Goal: Task Accomplishment & Management: Complete application form

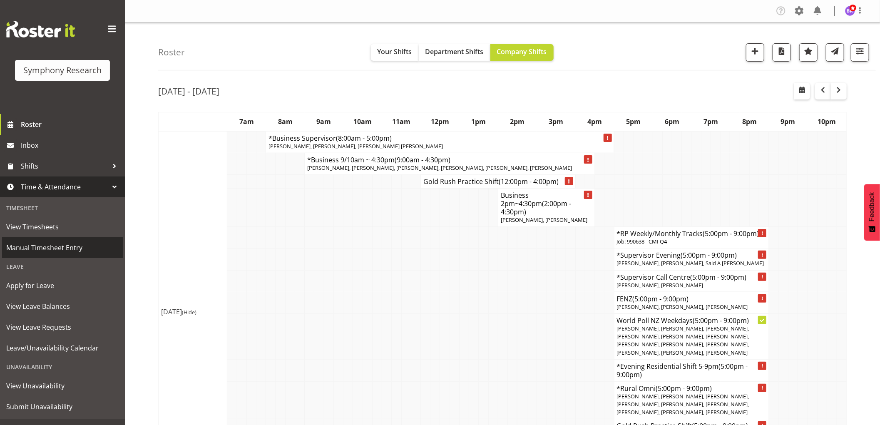
click at [60, 247] on span "Manual Timesheet Entry" at bounding box center [62, 247] width 112 height 12
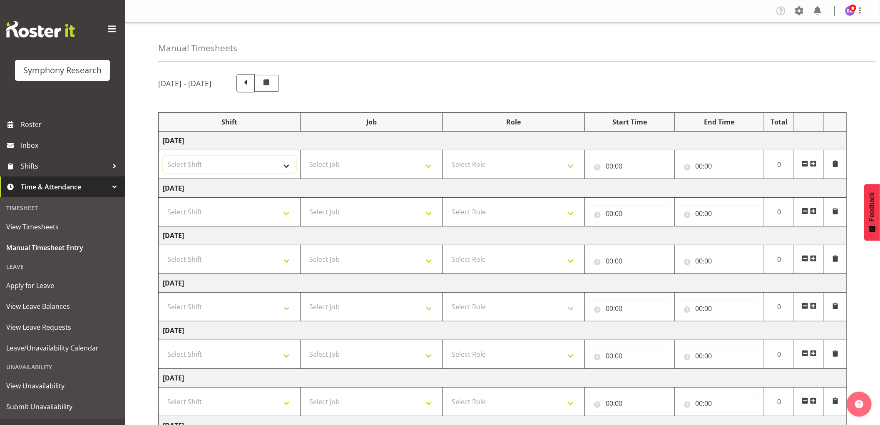
click at [254, 170] on select "Select Shift !!Weekend Residential (Roster IT Shift Label) *Business 9/10am ~ 4…" at bounding box center [229, 164] width 133 height 17
select select "1607"
click at [163, 156] on select "Select Shift !!Weekend Residential (Roster IT Shift Label) *Business 9/10am ~ 4…" at bounding box center [229, 164] width 133 height 17
click at [324, 171] on select "Select Job 550060 IF Admin 553492 World Poll Aus Wave 2 Main 2025 553493 World …" at bounding box center [371, 164] width 133 height 17
select select "743"
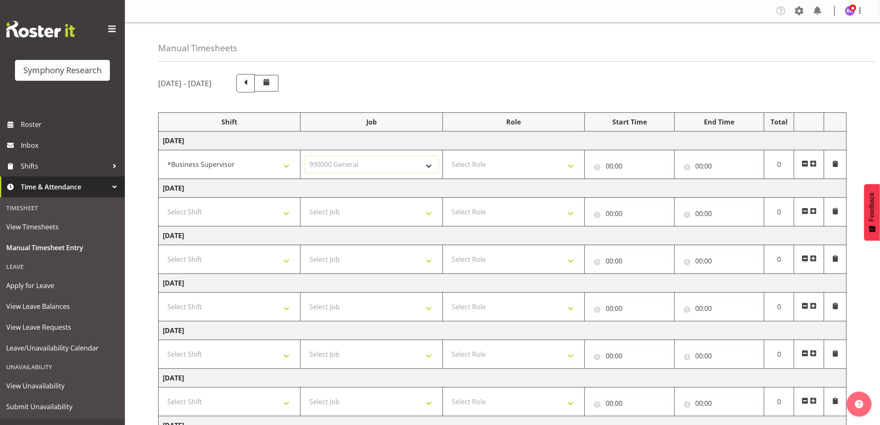
click at [305, 156] on select "Select Job 550060 IF Admin 553492 World Poll Aus Wave 2 Main 2025 553493 World …" at bounding box center [371, 164] width 133 height 17
click at [488, 167] on select "Select Role Supervisor Interviewing Briefing" at bounding box center [513, 164] width 133 height 17
select select "45"
click at [447, 156] on select "Select Role Supervisor Interviewing Briefing" at bounding box center [513, 164] width 133 height 17
click at [613, 166] on input "00:00" at bounding box center [629, 166] width 81 height 17
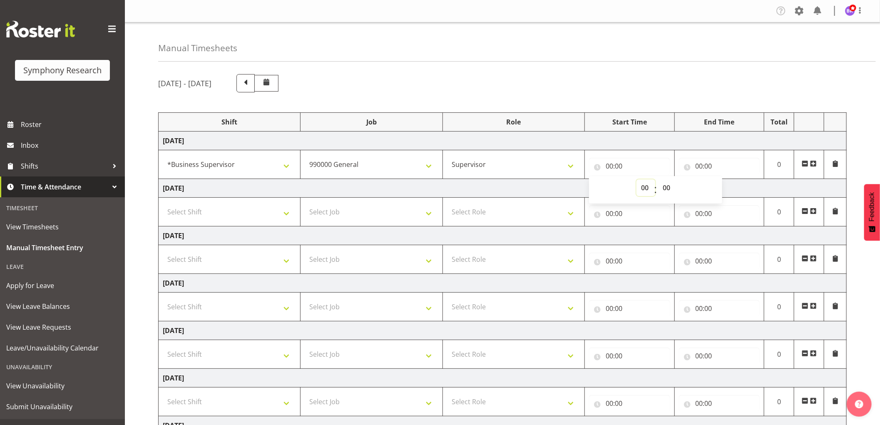
click at [642, 187] on select "00 01 02 03 04 05 06 07 08 09 10 11 12 13 14 15 16 17 18 19 20 21 22 23" at bounding box center [645, 187] width 19 height 17
select select "8"
click at [636, 179] on select "00 01 02 03 04 05 06 07 08 09 10 11 12 13 14 15 16 17 18 19 20 21 22 23" at bounding box center [645, 187] width 19 height 17
type input "08:00"
click at [664, 188] on select "00 01 02 03 04 05 06 07 08 09 10 11 12 13 14 15 16 17 18 19 20 21 22 23 24 25 2…" at bounding box center [667, 187] width 19 height 17
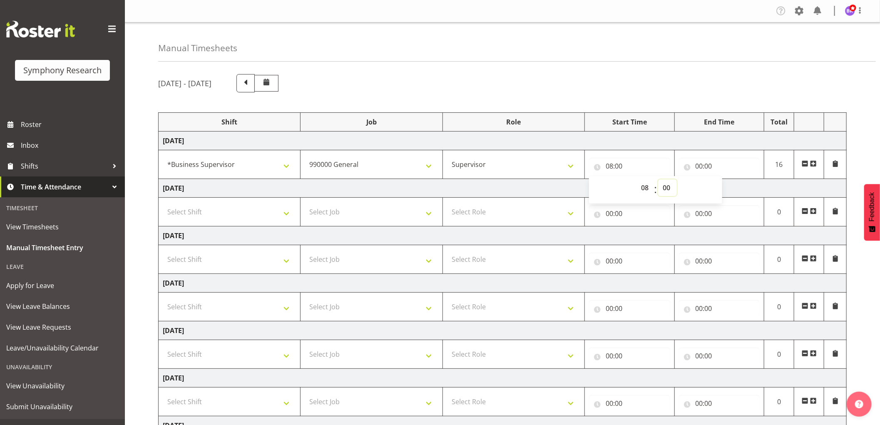
select select "10"
click at [658, 179] on select "00 01 02 03 04 05 06 07 08 09 10 11 12 13 14 15 16 17 18 19 20 21 22 23 24 25 2…" at bounding box center [667, 187] width 19 height 17
type input "08:10"
click at [704, 164] on input "00:00" at bounding box center [719, 166] width 81 height 17
click at [731, 189] on select "00 01 02 03 04 05 06 07 08 09 10 11 12 13 14 15 16 17 18 19 20 21 22 23" at bounding box center [735, 187] width 19 height 17
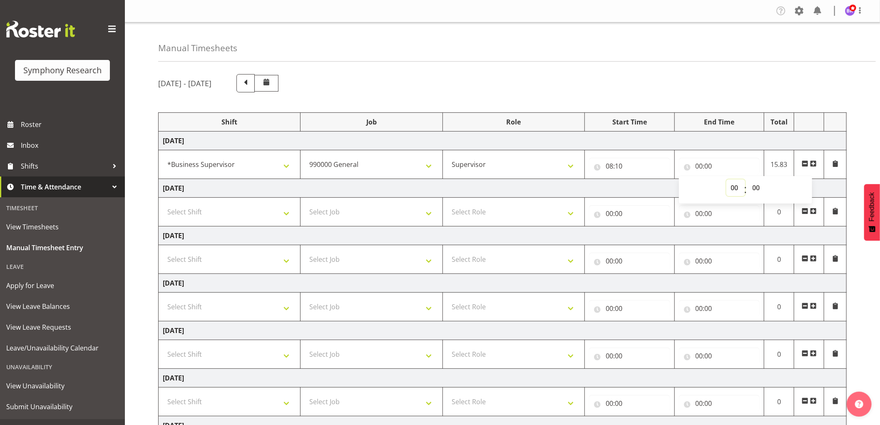
select select "9"
click at [726, 179] on select "00 01 02 03 04 05 06 07 08 09 10 11 12 13 14 15 16 17 18 19 20 21 22 23" at bounding box center [735, 187] width 19 height 17
type input "09:00"
click at [755, 188] on select "00 01 02 03 04 05 06 07 08 09 10 11 12 13 14 15 16 17 18 19 20 21 22 23 24 25 2…" at bounding box center [757, 187] width 19 height 17
select select "30"
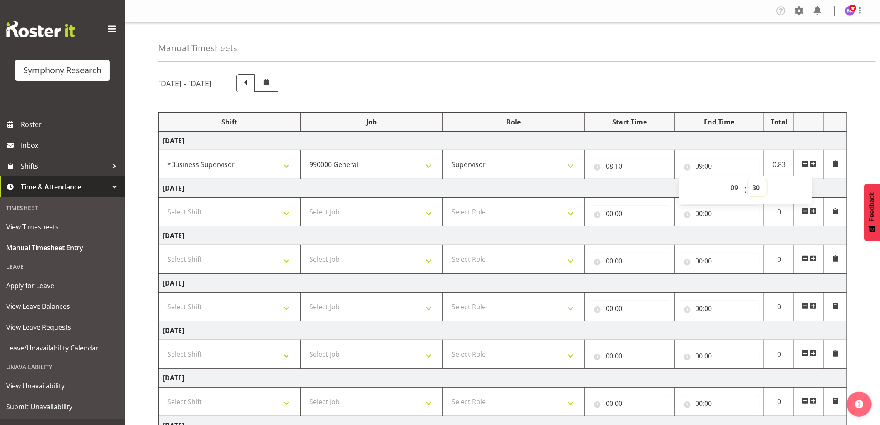
click at [748, 179] on select "00 01 02 03 04 05 06 07 08 09 10 11 12 13 14 15 16 17 18 19 20 21 22 23 24 25 2…" at bounding box center [757, 187] width 19 height 17
type input "09:30"
click at [815, 166] on span at bounding box center [813, 163] width 7 height 7
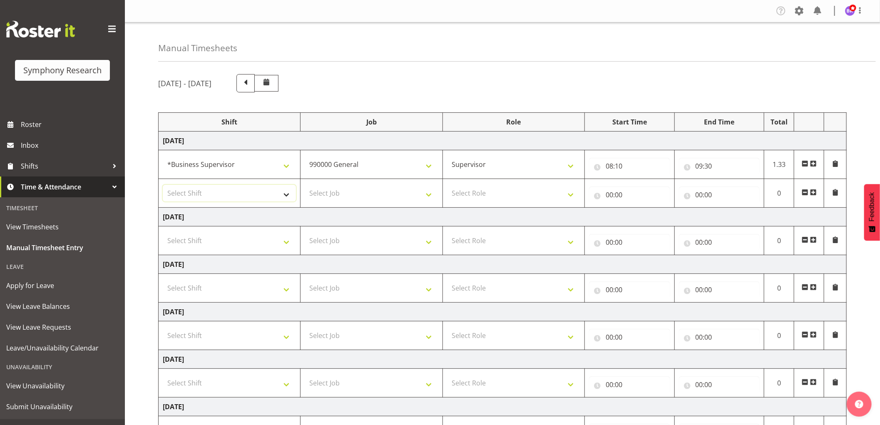
click at [268, 192] on select "Select Shift !!Weekend Residential (Roster IT Shift Label) *Business 9/10am ~ 4…" at bounding box center [229, 193] width 133 height 17
select select "1607"
click at [163, 185] on select "Select Shift !!Weekend Residential (Roster IT Shift Label) *Business 9/10am ~ 4…" at bounding box center [229, 193] width 133 height 17
click at [384, 196] on select "Select Job 550060 IF Admin 553492 World Poll Aus Wave 2 Main 2025 553493 World …" at bounding box center [371, 193] width 133 height 17
select select "9426"
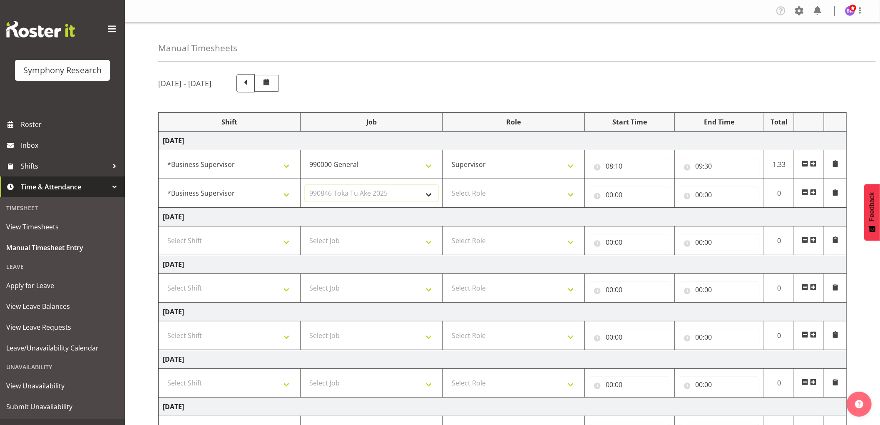
click at [305, 185] on select "Select Job 550060 IF Admin 553492 World Poll Aus Wave 2 Main 2025 553493 World …" at bounding box center [371, 193] width 133 height 17
click at [483, 197] on select "Select Role Supervisor Interviewing Briefing" at bounding box center [513, 193] width 133 height 17
select select "45"
click at [447, 185] on select "Select Role Supervisor Interviewing Briefing" at bounding box center [513, 193] width 133 height 17
click at [608, 192] on input "00:00" at bounding box center [629, 194] width 81 height 17
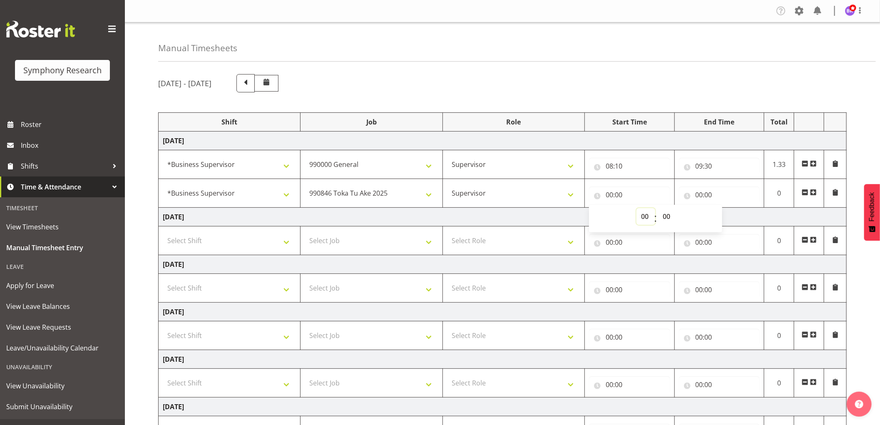
click at [643, 214] on select "00 01 02 03 04 05 06 07 08 09 10 11 12 13 14 15 16 17 18 19 20 21 22 23" at bounding box center [645, 216] width 19 height 17
select select "9"
click at [636, 208] on select "00 01 02 03 04 05 06 07 08 09 10 11 12 13 14 15 16 17 18 19 20 21 22 23" at bounding box center [645, 216] width 19 height 17
type input "09:00"
click at [667, 214] on select "00 01 02 03 04 05 06 07 08 09 10 11 12 13 14 15 16 17 18 19 20 21 22 23 24 25 2…" at bounding box center [667, 216] width 19 height 17
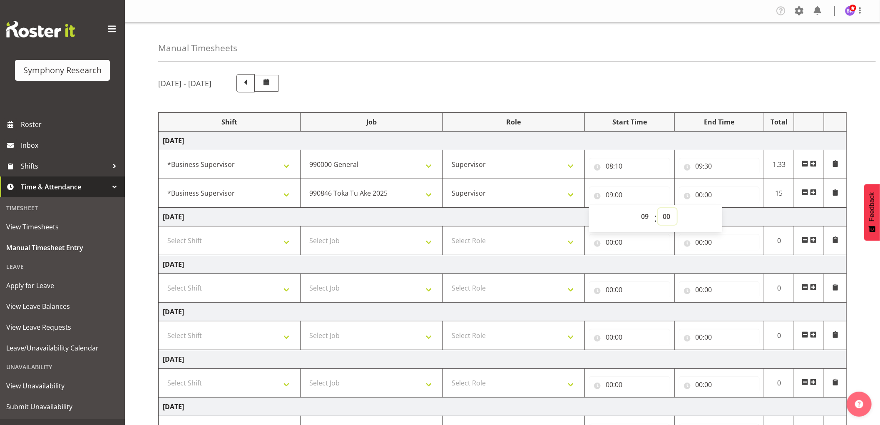
select select "30"
click at [658, 208] on select "00 01 02 03 04 05 06 07 08 09 10 11 12 13 14 15 16 17 18 19 20 21 22 23 24 25 2…" at bounding box center [667, 216] width 19 height 17
type input "09:30"
click at [703, 194] on input "00:00" at bounding box center [719, 194] width 81 height 17
click at [734, 218] on select "00 01 02 03 04 05 06 07 08 09 10 11 12 13 14 15 16 17 18 19 20 21 22 23" at bounding box center [735, 216] width 19 height 17
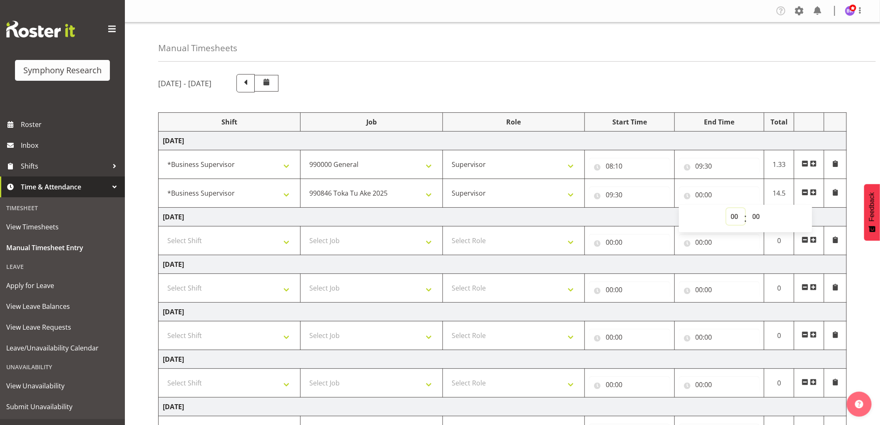
select select "9"
click at [726, 208] on select "00 01 02 03 04 05 06 07 08 09 10 11 12 13 14 15 16 17 18 19 20 21 22 23" at bounding box center [735, 216] width 19 height 17
type input "09:00"
click at [756, 223] on select "00 01 02 03 04 05 06 07 08 09 10 11 12 13 14 15 16 17 18 19 20 21 22 23 24 25 2…" at bounding box center [757, 216] width 19 height 17
select select "45"
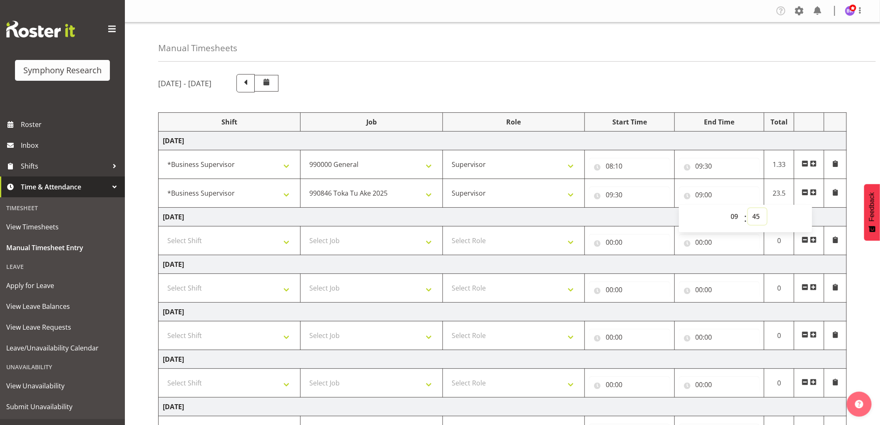
click at [748, 208] on select "00 01 02 03 04 05 06 07 08 09 10 11 12 13 14 15 16 17 18 19 20 21 22 23 24 25 2…" at bounding box center [757, 216] width 19 height 17
type input "09:45"
drag, startPoint x: 263, startPoint y: 245, endPoint x: 251, endPoint y: 242, distance: 12.5
click at [263, 245] on select "Select Shift !!Weekend Residential (Roster IT Shift Label) *Business 9/10am ~ 4…" at bounding box center [229, 240] width 133 height 17
click at [366, 216] on td "Tuesday 26th August 2025" at bounding box center [503, 217] width 688 height 19
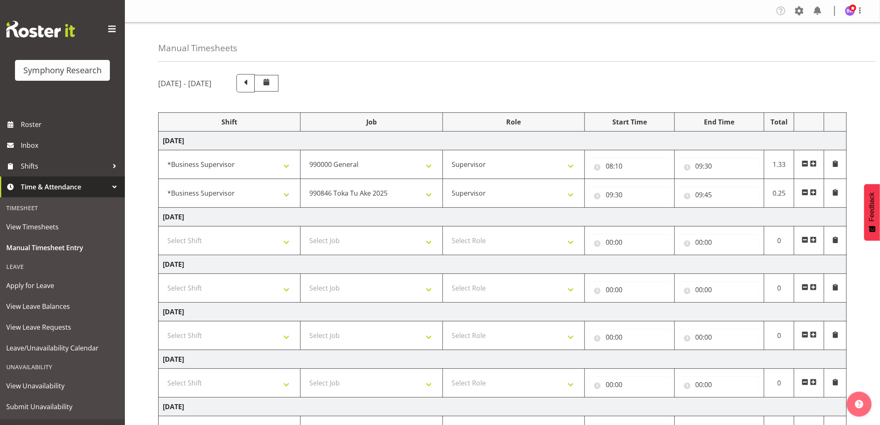
click at [814, 194] on span at bounding box center [813, 192] width 7 height 7
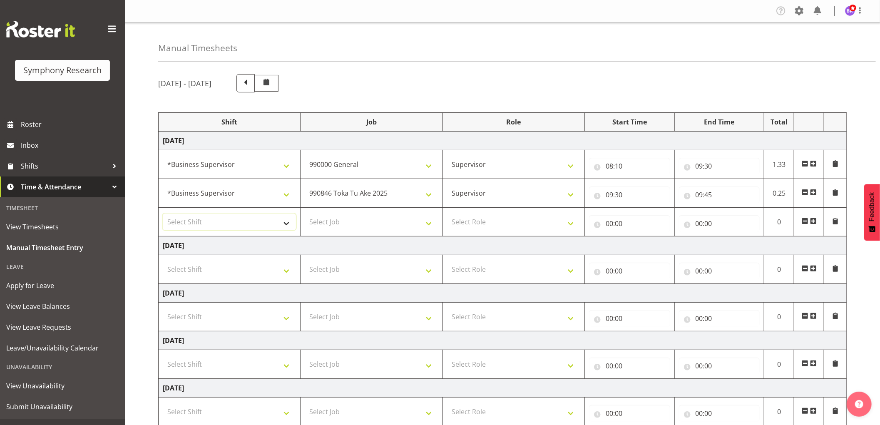
drag, startPoint x: 270, startPoint y: 224, endPoint x: 277, endPoint y: 229, distance: 8.6
click at [270, 224] on select "Select Shift !!Weekend Residential (Roster IT Shift Label) *Business 9/10am ~ 4…" at bounding box center [229, 221] width 133 height 17
select select "1607"
click at [163, 214] on select "Select Shift !!Weekend Residential (Roster IT Shift Label) *Business 9/10am ~ 4…" at bounding box center [229, 221] width 133 height 17
click at [337, 226] on select "Select Job 550060 IF Admin 553492 World Poll Aus Wave 2 Main 2025 553493 World …" at bounding box center [371, 221] width 133 height 17
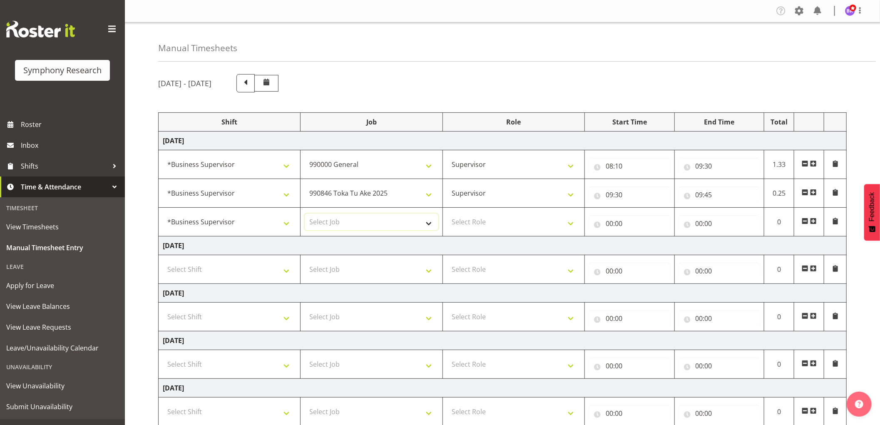
select select "9636"
click at [305, 214] on select "Select Job 550060 IF Admin 553492 World Poll Aus Wave 2 Main 2025 553493 World …" at bounding box center [371, 221] width 133 height 17
click at [473, 225] on select "Select Role Supervisor Interviewing Briefing" at bounding box center [513, 221] width 133 height 17
select select "45"
click at [447, 214] on select "Select Role Supervisor Interviewing Briefing" at bounding box center [513, 221] width 133 height 17
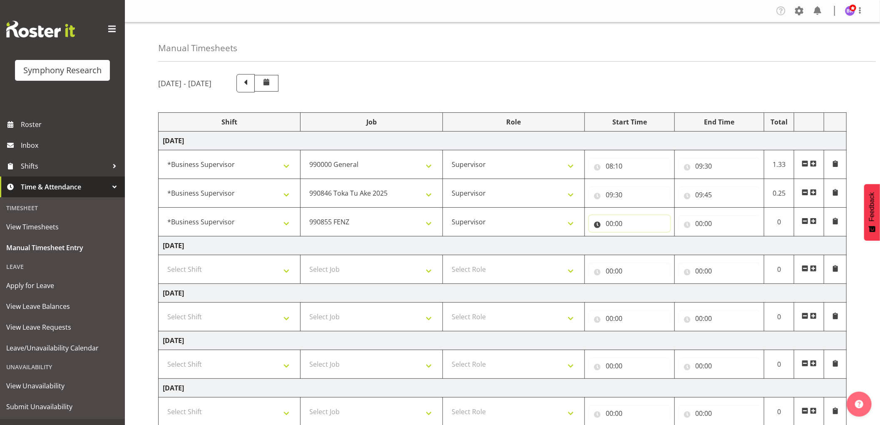
click at [610, 223] on input "00:00" at bounding box center [629, 223] width 81 height 17
click at [644, 247] on select "00 01 02 03 04 05 06 07 08 09 10 11 12 13 14 15 16 17 18 19 20 21 22 23" at bounding box center [645, 245] width 19 height 17
select select "9"
click at [636, 237] on select "00 01 02 03 04 05 06 07 08 09 10 11 12 13 14 15 16 17 18 19 20 21 22 23" at bounding box center [645, 245] width 19 height 17
type input "09:00"
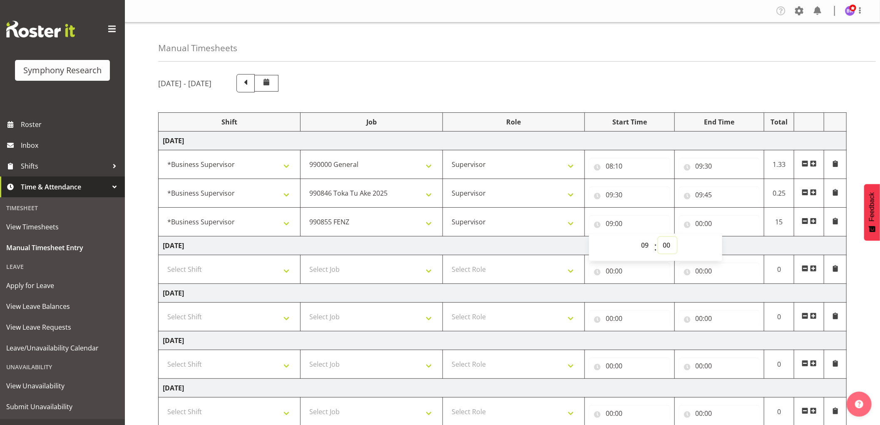
click at [667, 246] on select "00 01 02 03 04 05 06 07 08 09 10 11 12 13 14 15 16 17 18 19 20 21 22 23 24 25 2…" at bounding box center [667, 245] width 19 height 17
select select "45"
click at [658, 237] on select "00 01 02 03 04 05 06 07 08 09 10 11 12 13 14 15 16 17 18 19 20 21 22 23 24 25 2…" at bounding box center [667, 245] width 19 height 17
type input "09:45"
click at [702, 220] on input "00:00" at bounding box center [719, 223] width 81 height 17
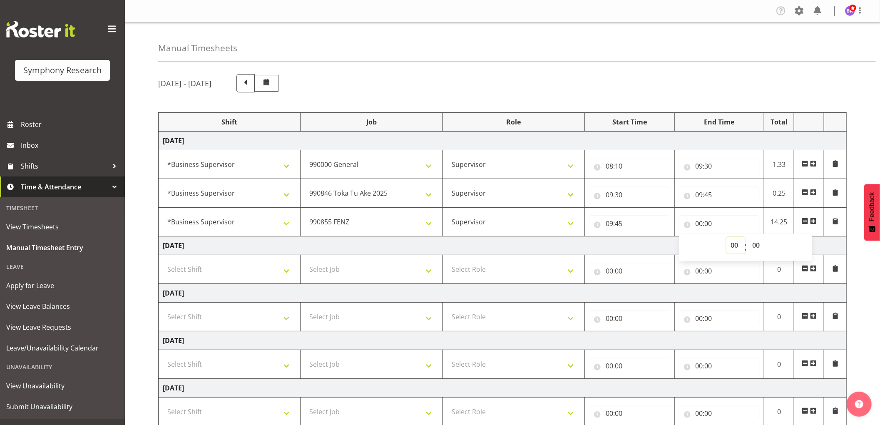
click at [733, 245] on select "00 01 02 03 04 05 06 07 08 09 10 11 12 13 14 15 16 17 18 19 20 21 22 23" at bounding box center [735, 245] width 19 height 17
select select "11"
click at [726, 237] on select "00 01 02 03 04 05 06 07 08 09 10 11 12 13 14 15 16 17 18 19 20 21 22 23" at bounding box center [735, 245] width 19 height 17
type input "11:00"
click at [756, 243] on select "00 01 02 03 04 05 06 07 08 09 10 11 12 13 14 15 16 17 18 19 20 21 22 23 24 25 2…" at bounding box center [757, 245] width 19 height 17
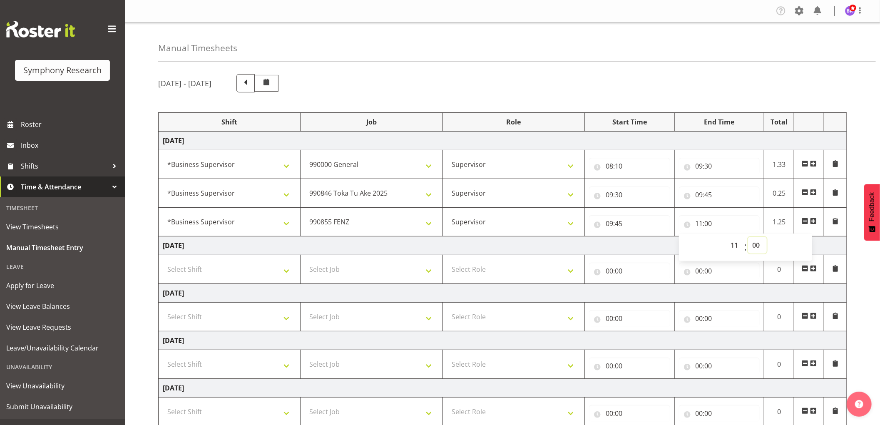
select select "45"
type input "11:45"
click at [753, 249] on select "00 01 02 03 04 05 06 07 08 09 10 11 12 13 14 15 16 17 18 19 20 21 22 23 24 25 2…" at bounding box center [757, 245] width 19 height 17
select select "30"
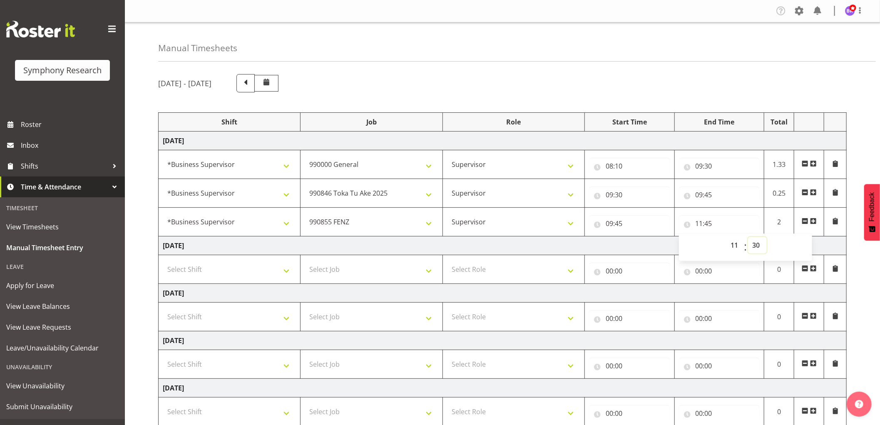
click at [748, 237] on select "00 01 02 03 04 05 06 07 08 09 10 11 12 13 14 15 16 17 18 19 20 21 22 23 24 25 2…" at bounding box center [757, 245] width 19 height 17
type input "11:30"
click at [812, 219] on span at bounding box center [813, 221] width 7 height 7
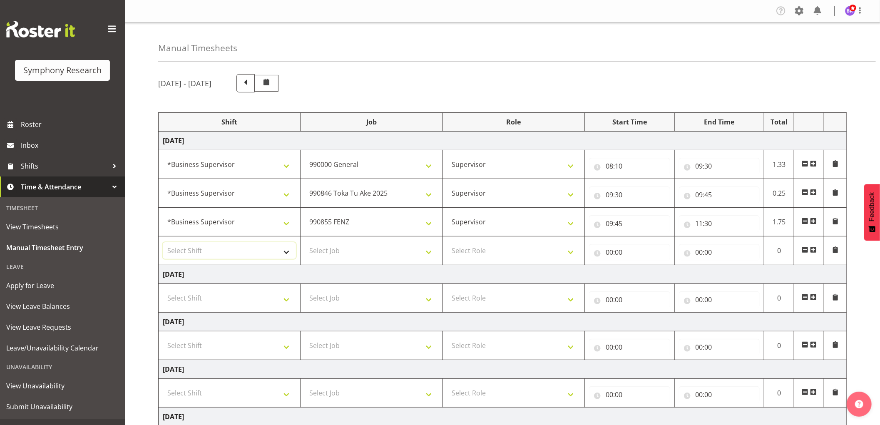
click at [269, 256] on select "Select Shift !!Weekend Residential (Roster IT Shift Label) *Business 9/10am ~ 4…" at bounding box center [229, 250] width 133 height 17
select select "1607"
click at [163, 243] on select "Select Shift !!Weekend Residential (Roster IT Shift Label) *Business 9/10am ~ 4…" at bounding box center [229, 250] width 133 height 17
click at [351, 246] on select "Select Job 550060 IF Admin 553492 World Poll Aus Wave 2 Main 2025 553493 World …" at bounding box center [371, 250] width 133 height 17
select select "10549"
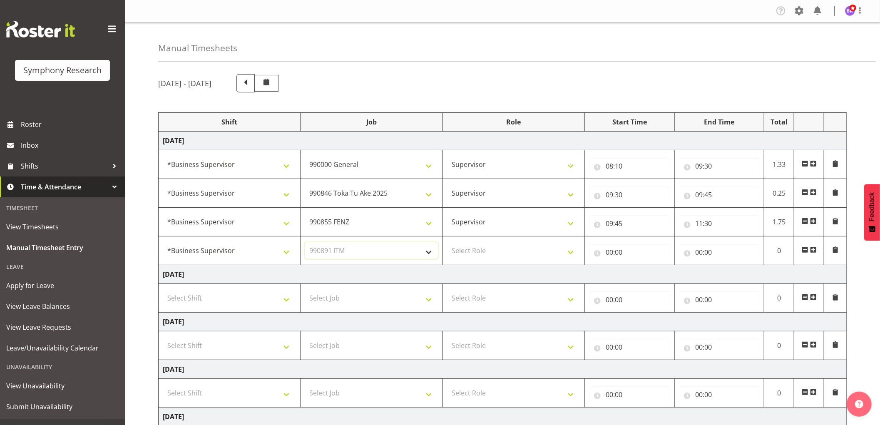
click at [305, 243] on select "Select Job 550060 IF Admin 553492 World Poll Aus Wave 2 Main 2025 553493 World …" at bounding box center [371, 250] width 133 height 17
click at [483, 250] on select "Select Role Supervisor Interviewing Briefing" at bounding box center [513, 250] width 133 height 17
select select "45"
click at [447, 243] on select "Select Role Supervisor Interviewing Briefing" at bounding box center [513, 250] width 133 height 17
click at [608, 254] on input "00:00" at bounding box center [629, 252] width 81 height 17
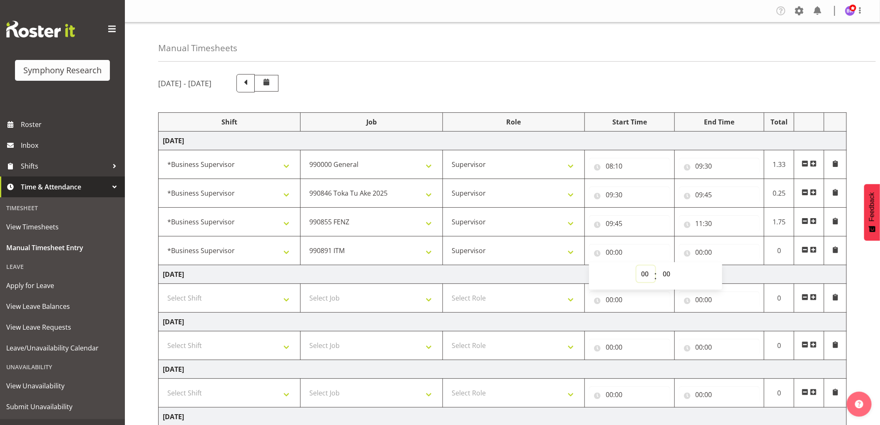
click at [642, 275] on select "00 01 02 03 04 05 06 07 08 09 10 11 12 13 14 15 16 17 18 19 20 21 22 23" at bounding box center [645, 273] width 19 height 17
select select "11"
click at [636, 266] on select "00 01 02 03 04 05 06 07 08 09 10 11 12 13 14 15 16 17 18 19 20 21 22 23" at bounding box center [645, 273] width 19 height 17
type input "11:00"
click at [664, 274] on select "00 01 02 03 04 05 06 07 08 09 10 11 12 13 14 15 16 17 18 19 20 21 22 23 24 25 2…" at bounding box center [667, 273] width 19 height 17
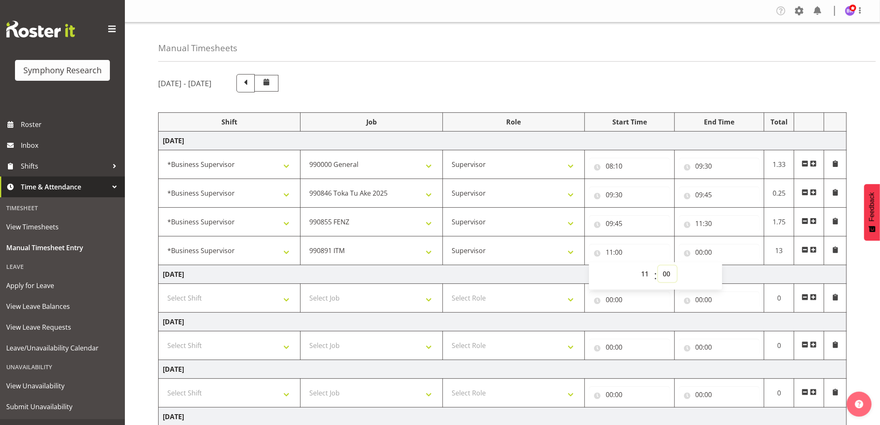
select select "30"
click at [658, 266] on select "00 01 02 03 04 05 06 07 08 09 10 11 12 13 14 15 16 17 18 19 20 21 22 23 24 25 2…" at bounding box center [667, 273] width 19 height 17
type input "11:30"
click at [699, 254] on input "00:00" at bounding box center [719, 252] width 81 height 17
click at [730, 275] on select "00 01 02 03 04 05 06 07 08 09 10 11 12 13 14 15 16 17 18 19 20 21 22 23" at bounding box center [735, 273] width 19 height 17
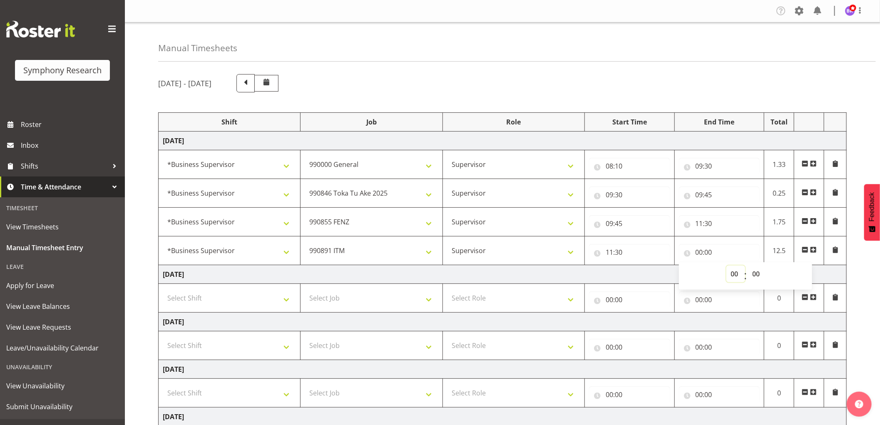
select select "12"
click at [726, 266] on select "00 01 02 03 04 05 06 07 08 09 10 11 12 13 14 15 16 17 18 19 20 21 22 23" at bounding box center [735, 273] width 19 height 17
type input "12:00"
click at [760, 273] on select "00 01 02 03 04 05 06 07 08 09 10 11 12 13 14 15 16 17 18 19 20 21 22 23 24 25 2…" at bounding box center [757, 273] width 19 height 17
select select "45"
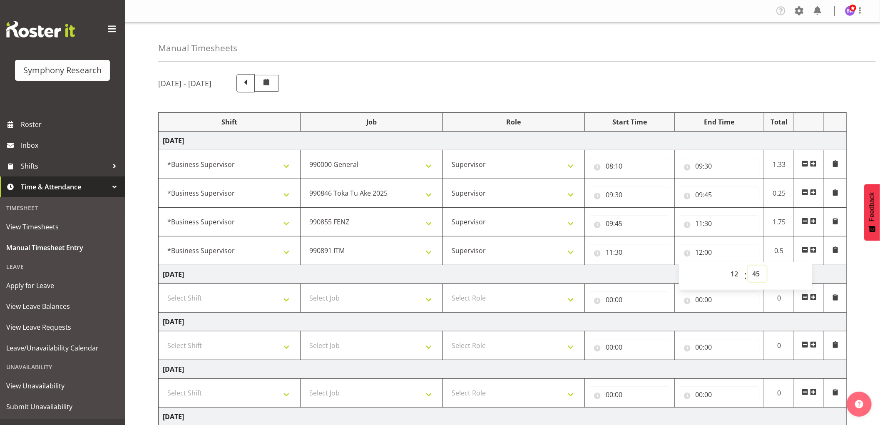
click at [748, 266] on select "00 01 02 03 04 05 06 07 08 09 10 11 12 13 14 15 16 17 18 19 20 21 22 23 24 25 2…" at bounding box center [757, 273] width 19 height 17
type input "12:45"
click at [812, 247] on span at bounding box center [813, 249] width 7 height 7
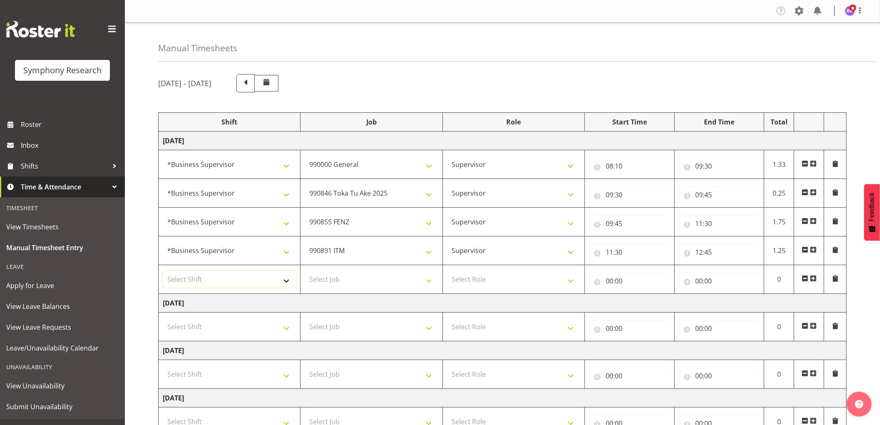
click at [207, 279] on select "Select Shift !!Weekend Residential (Roster IT Shift Label) *Business 9/10am ~ 4…" at bounding box center [229, 279] width 133 height 17
select select "1607"
click at [163, 271] on select "Select Shift !!Weekend Residential (Roster IT Shift Label) *Business 9/10am ~ 4…" at bounding box center [229, 279] width 133 height 17
click at [371, 284] on select "Select Job 550060 IF Admin 553492 World Poll Aus Wave 2 Main 2025 553493 World …" at bounding box center [371, 279] width 133 height 17
select select "10536"
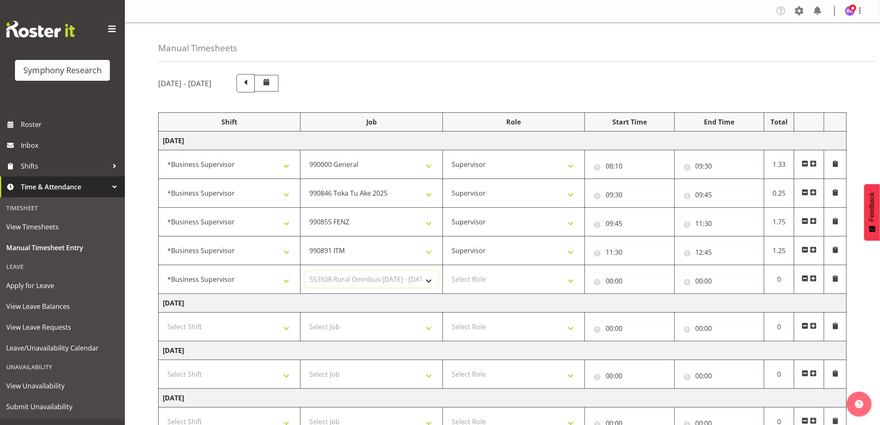
click at [305, 271] on select "Select Job 550060 IF Admin 553492 World Poll Aus Wave 2 Main 2025 553493 World …" at bounding box center [371, 279] width 133 height 17
click at [514, 286] on select "Select Role Supervisor Interviewing Briefing" at bounding box center [513, 279] width 133 height 17
select select "45"
click at [447, 271] on select "Select Role Supervisor Interviewing Briefing" at bounding box center [513, 279] width 133 height 17
click at [607, 279] on input "00:00" at bounding box center [629, 281] width 81 height 17
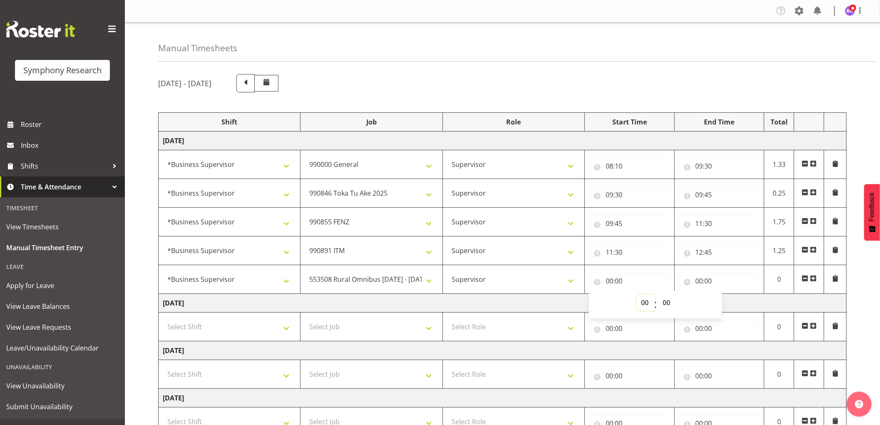
click at [647, 304] on select "00 01 02 03 04 05 06 07 08 09 10 11 12 13 14 15 16 17 18 19 20 21 22 23" at bounding box center [645, 302] width 19 height 17
select select "13"
click at [636, 295] on select "00 01 02 03 04 05 06 07 08 09 10 11 12 13 14 15 16 17 18 19 20 21 22 23" at bounding box center [645, 302] width 19 height 17
type input "13:00"
click at [666, 302] on select "00 01 02 03 04 05 06 07 08 09 10 11 12 13 14 15 16 17 18 19 20 21 22 23 24 25 2…" at bounding box center [667, 302] width 19 height 17
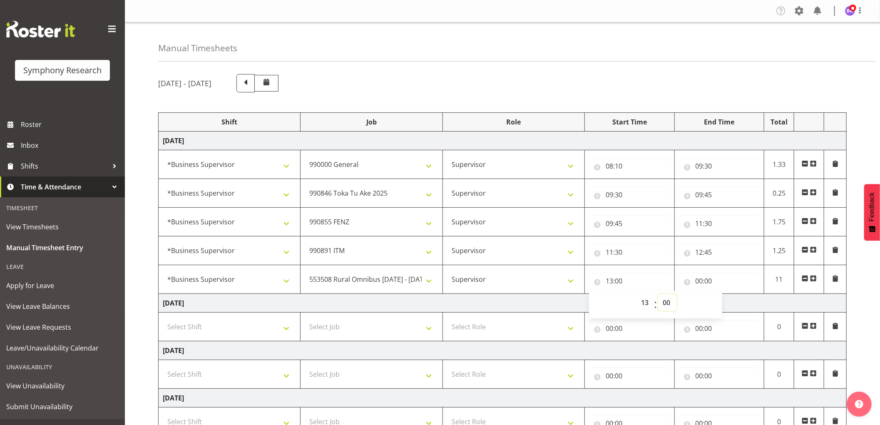
select select "15"
click at [658, 295] on select "00 01 02 03 04 05 06 07 08 09 10 11 12 13 14 15 16 17 18 19 20 21 22 23 24 25 2…" at bounding box center [667, 302] width 19 height 17
type input "13:15"
click at [705, 280] on input "00:00" at bounding box center [719, 281] width 81 height 17
click at [735, 302] on select "00 01 02 03 04 05 06 07 08 09 10 11 12 13 14 15 16 17 18 19 20 21 22 23" at bounding box center [735, 302] width 19 height 17
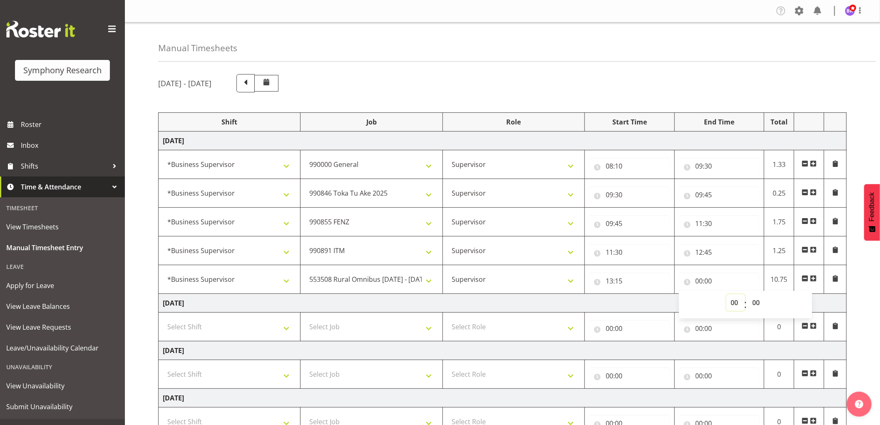
select select "13"
click at [726, 295] on select "00 01 02 03 04 05 06 07 08 09 10 11 12 13 14 15 16 17 18 19 20 21 22 23" at bounding box center [735, 302] width 19 height 17
type input "13:00"
click at [753, 305] on select "00 01 02 03 04 05 06 07 08 09 10 11 12 13 14 15 16 17 18 19 20 21 22 23 24 25 2…" at bounding box center [757, 302] width 19 height 17
select select "30"
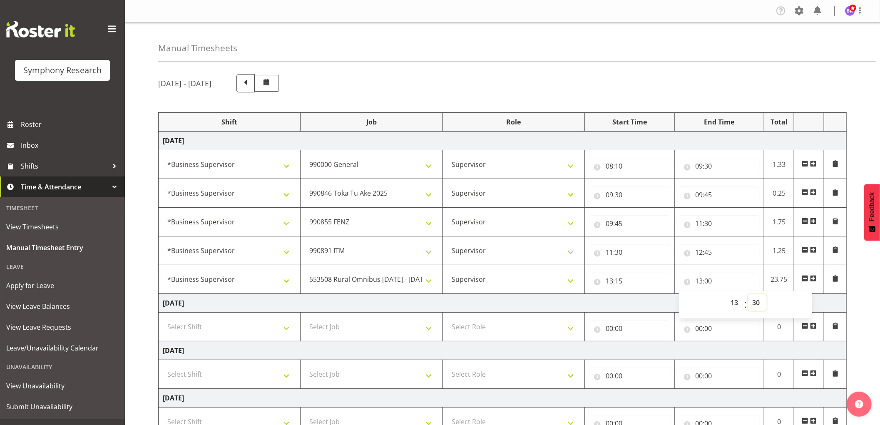
click at [748, 295] on select "00 01 02 03 04 05 06 07 08 09 10 11 12 13 14 15 16 17 18 19 20 21 22 23 24 25 2…" at bounding box center [757, 302] width 19 height 17
type input "13:30"
click at [416, 280] on select "550060 IF Admin 553492 World Poll Aus Wave 2 Main 2025 553493 World Poll NZ Wav…" at bounding box center [371, 279] width 133 height 17
select select "10242"
click at [305, 271] on select "550060 IF Admin 553492 World Poll Aus Wave 2 Main 2025 553493 World Poll NZ Wav…" at bounding box center [371, 279] width 133 height 17
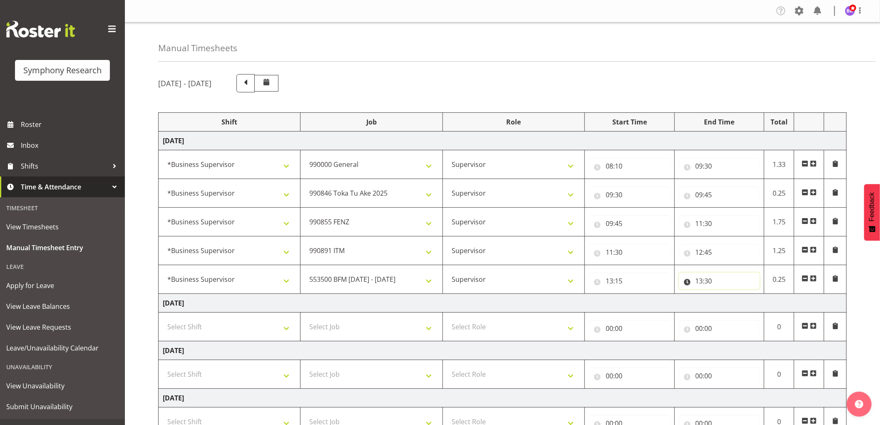
click at [706, 283] on input "13:30" at bounding box center [719, 281] width 81 height 17
click at [757, 307] on select "00 01 02 03 04 05 06 07 08 09 10 11 12 13 14 15 16 17 18 19 20 21 22 23 24 25 2…" at bounding box center [757, 302] width 19 height 17
select select "25"
click at [748, 295] on select "00 01 02 03 04 05 06 07 08 09 10 11 12 13 14 15 16 17 18 19 20 21 22 23 24 25 2…" at bounding box center [757, 302] width 19 height 17
type input "13:25"
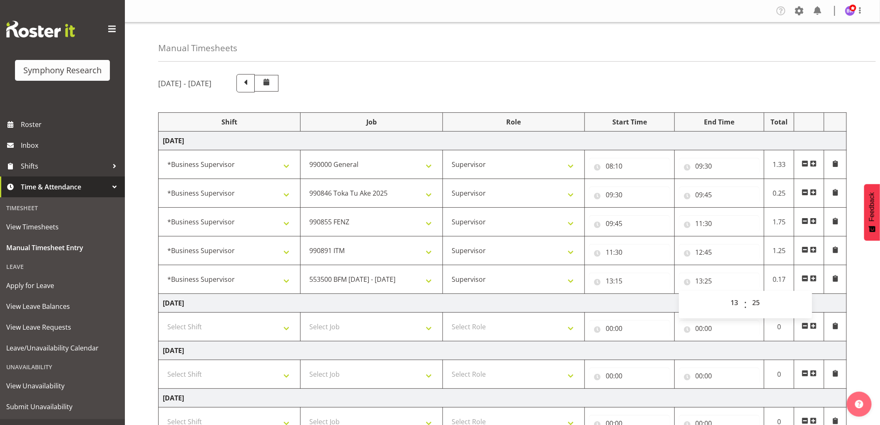
click at [813, 279] on span at bounding box center [813, 278] width 7 height 7
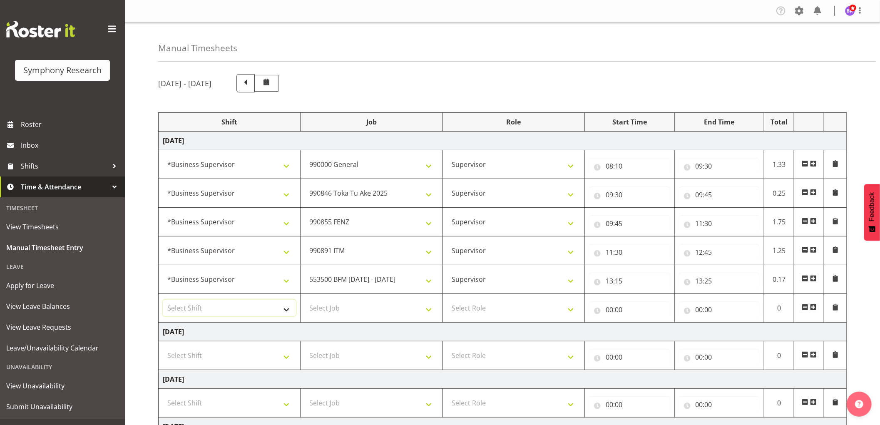
click at [234, 306] on select "Select Shift !!Weekend Residential (Roster IT Shift Label) *Business 9/10am ~ 4…" at bounding box center [229, 308] width 133 height 17
select select "1607"
click at [163, 300] on select "Select Shift !!Weekend Residential (Roster IT Shift Label) *Business 9/10am ~ 4…" at bounding box center [229, 308] width 133 height 17
click at [395, 307] on select "Select Job 550060 IF Admin 553492 World Poll Aus Wave 2 Main 2025 553493 World …" at bounding box center [371, 308] width 133 height 17
select select "10536"
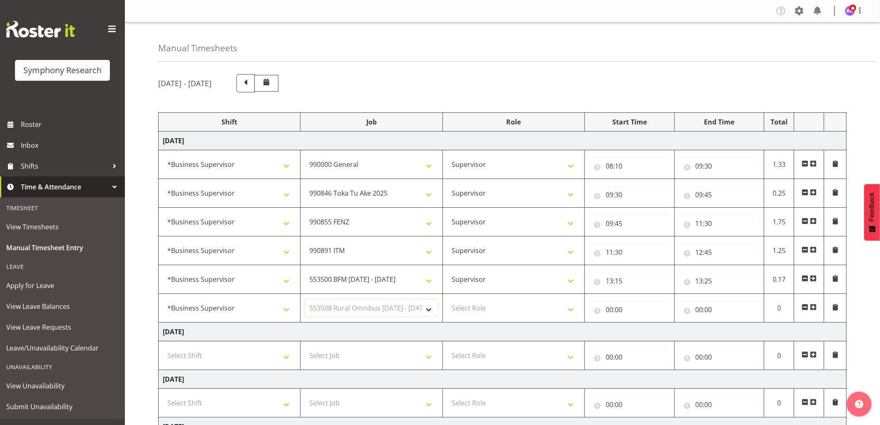
click at [305, 300] on select "Select Job 550060 IF Admin 553492 World Poll Aus Wave 2 Main 2025 553493 World …" at bounding box center [371, 308] width 133 height 17
click at [498, 317] on td "Select Role Supervisor Interviewing Briefing" at bounding box center [513, 308] width 142 height 29
click at [505, 308] on select "Select Role Supervisor Interviewing Briefing" at bounding box center [513, 308] width 133 height 17
select select "45"
click at [447, 300] on select "Select Role Supervisor Interviewing Briefing" at bounding box center [513, 308] width 133 height 17
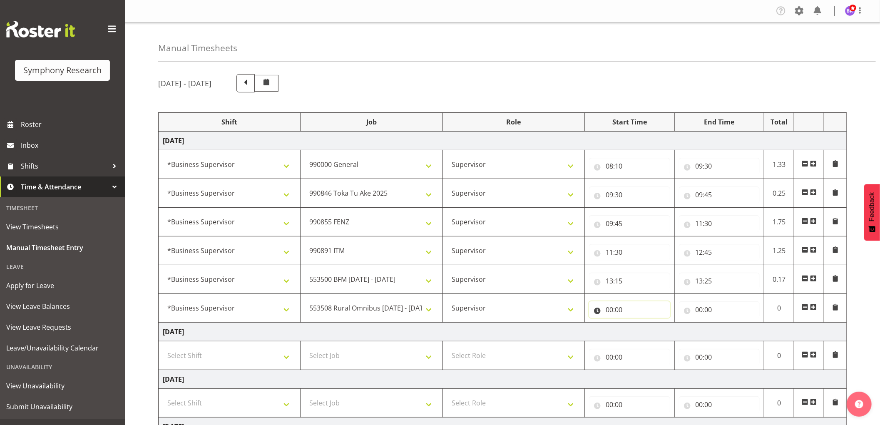
click at [610, 308] on input "00:00" at bounding box center [629, 309] width 81 height 17
click at [640, 331] on select "00 01 02 03 04 05 06 07 08 09 10 11 12 13 14 15 16 17 18 19 20 21 22 23" at bounding box center [645, 331] width 19 height 17
select select "13"
click at [636, 323] on select "00 01 02 03 04 05 06 07 08 09 10 11 12 13 14 15 16 17 18 19 20 21 22 23" at bounding box center [645, 331] width 19 height 17
type input "13:00"
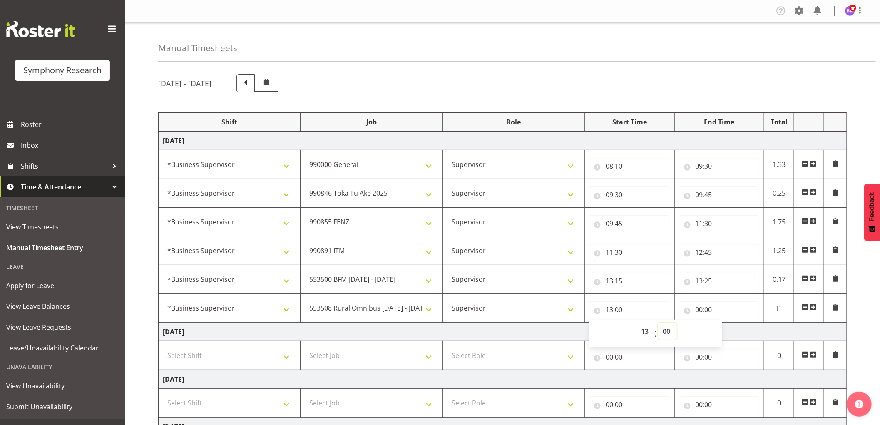
click at [669, 329] on select "00 01 02 03 04 05 06 07 08 09 10 11 12 13 14 15 16 17 18 19 20 21 22 23 24 25 2…" at bounding box center [667, 331] width 19 height 17
select select "25"
click at [658, 323] on select "00 01 02 03 04 05 06 07 08 09 10 11 12 13 14 15 16 17 18 19 20 21 22 23 24 25 2…" at bounding box center [667, 331] width 19 height 17
type input "13:25"
click at [702, 312] on input "00:00" at bounding box center [719, 309] width 81 height 17
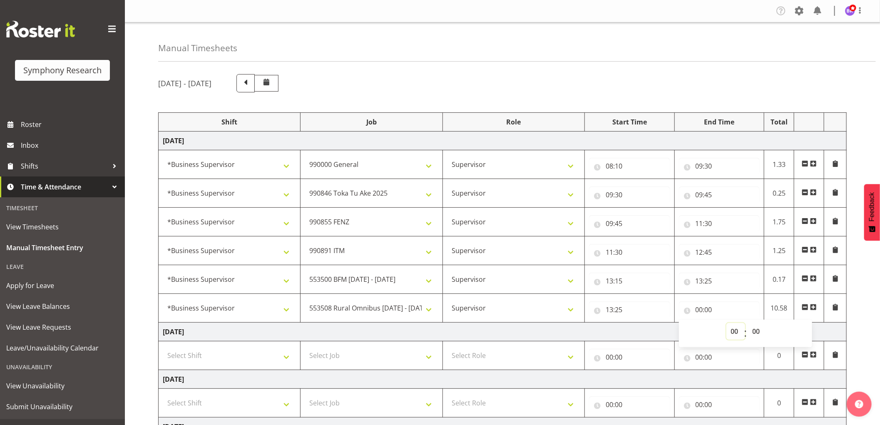
click at [730, 333] on select "00 01 02 03 04 05 06 07 08 09 10 11 12 13 14 15 16 17 18 19 20 21 22 23" at bounding box center [735, 331] width 19 height 17
select select "13"
click at [726, 323] on select "00 01 02 03 04 05 06 07 08 09 10 11 12 13 14 15 16 17 18 19 20 21 22 23" at bounding box center [735, 331] width 19 height 17
type input "13:00"
click at [755, 331] on select "00 01 02 03 04 05 06 07 08 09 10 11 12 13 14 15 16 17 18 19 20 21 22 23 24 25 2…" at bounding box center [757, 331] width 19 height 17
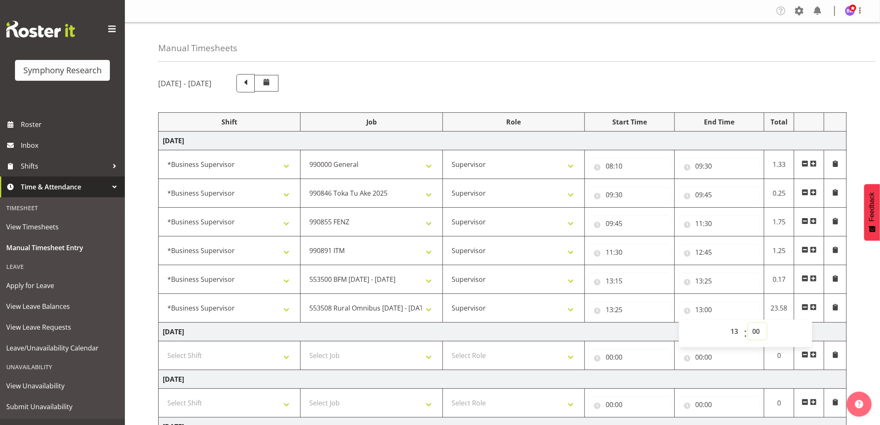
select select "40"
click at [748, 323] on select "00 01 02 03 04 05 06 07 08 09 10 11 12 13 14 15 16 17 18 19 20 21 22 23 24 25 2…" at bounding box center [757, 331] width 19 height 17
type input "13:40"
click at [814, 307] on span at bounding box center [813, 307] width 7 height 7
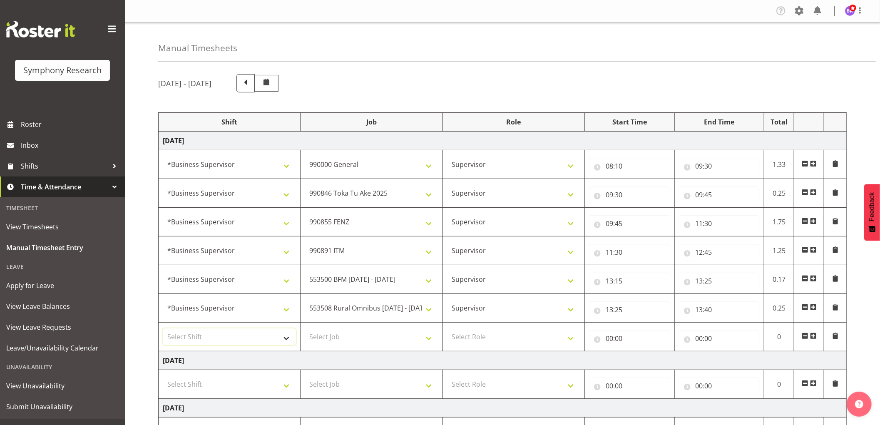
click at [232, 338] on select "Select Shift !!Weekend Residential (Roster IT Shift Label) *Business 9/10am ~ 4…" at bounding box center [229, 336] width 133 height 17
select select "1607"
click at [163, 329] on select "Select Shift !!Weekend Residential (Roster IT Shift Label) *Business 9/10am ~ 4…" at bounding box center [229, 336] width 133 height 17
click at [364, 335] on select "Select Job 550060 IF Admin 553492 World Poll Aus Wave 2 Main 2025 553493 World …" at bounding box center [371, 336] width 133 height 17
click at [305, 329] on select "Select Job 550060 IF Admin 553492 World Poll Aus Wave 2 Main 2025 553493 World …" at bounding box center [371, 336] width 133 height 17
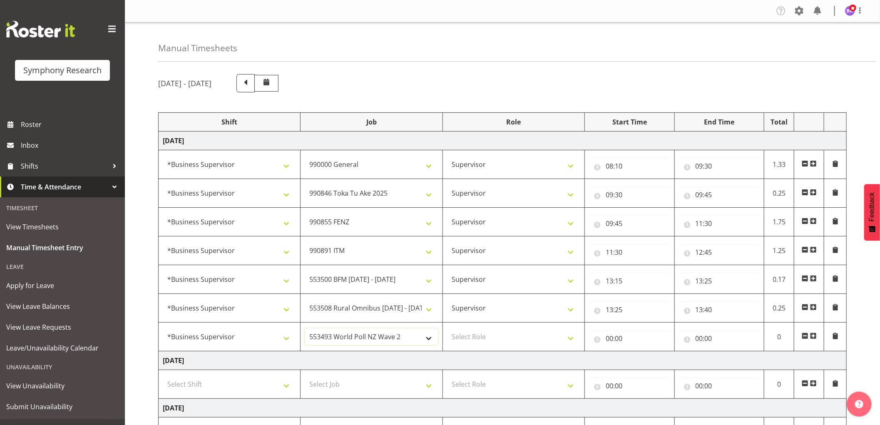
click at [406, 343] on select "550060 IF Admin 553492 World Poll Aus Wave 2 Main 2025 553493 World Poll NZ Wav…" at bounding box center [371, 336] width 133 height 17
select select "10242"
click at [305, 329] on select "550060 IF Admin 553492 World Poll Aus Wave 2 Main 2025 553493 World Poll NZ Wav…" at bounding box center [371, 336] width 133 height 17
click at [488, 340] on select "Select Role Supervisor Interviewing Briefing" at bounding box center [513, 336] width 133 height 17
select select "45"
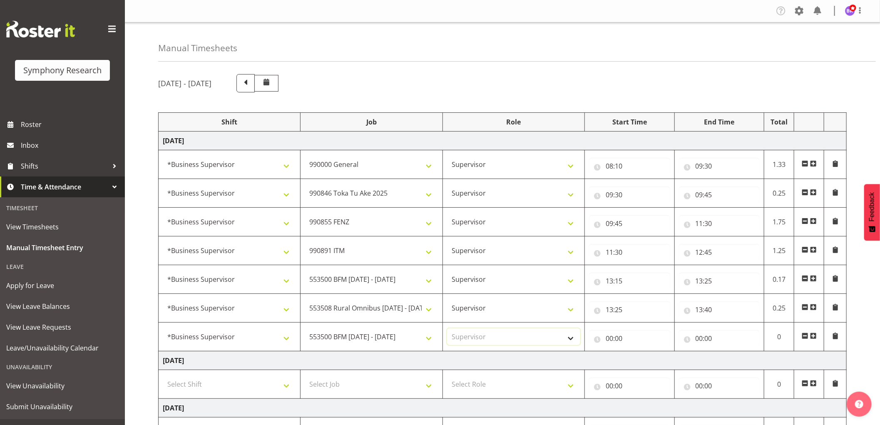
click at [447, 329] on select "Select Role Supervisor Interviewing Briefing" at bounding box center [513, 336] width 133 height 17
click at [610, 340] on input "00:00" at bounding box center [629, 338] width 81 height 17
click at [644, 363] on select "00 01 02 03 04 05 06 07 08 09 10 11 12 13 14 15 16 17 18 19 20 21 22 23" at bounding box center [645, 360] width 19 height 17
select select "13"
click at [636, 352] on select "00 01 02 03 04 05 06 07 08 09 10 11 12 13 14 15 16 17 18 19 20 21 22 23" at bounding box center [645, 360] width 19 height 17
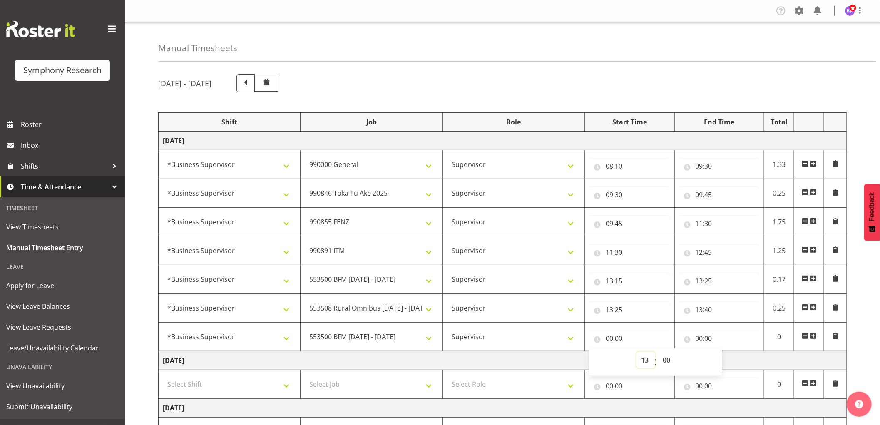
type input "13:00"
click at [664, 358] on select "00 01 02 03 04 05 06 07 08 09 10 11 12 13 14 15 16 17 18 19 20 21 22 23 24 25 2…" at bounding box center [667, 360] width 19 height 17
select select "40"
click at [658, 352] on select "00 01 02 03 04 05 06 07 08 09 10 11 12 13 14 15 16 17 18 19 20 21 22 23 24 25 2…" at bounding box center [667, 360] width 19 height 17
type input "13:40"
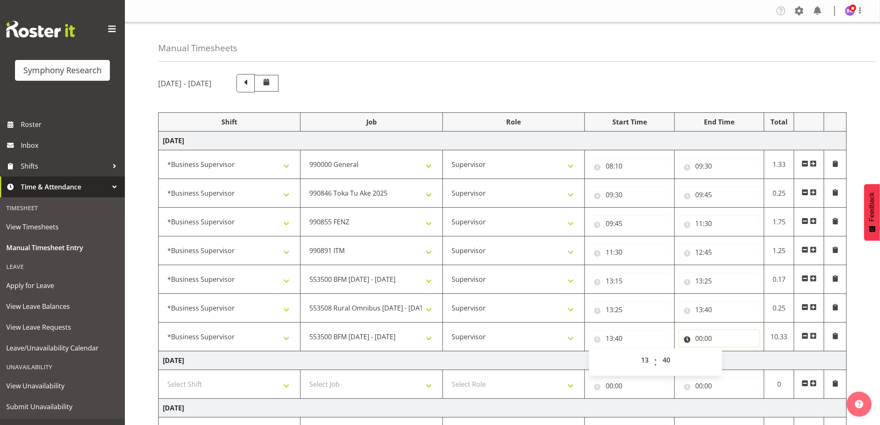
click at [696, 337] on input "00:00" at bounding box center [719, 338] width 81 height 17
click at [727, 356] on select "00 01 02 03 04 05 06 07 08 09 10 11 12 13 14 15 16 17 18 19 20 21 22 23" at bounding box center [735, 360] width 19 height 17
select select "15"
click at [726, 352] on select "00 01 02 03 04 05 06 07 08 09 10 11 12 13 14 15 16 17 18 19 20 21 22 23" at bounding box center [735, 360] width 19 height 17
type input "15:00"
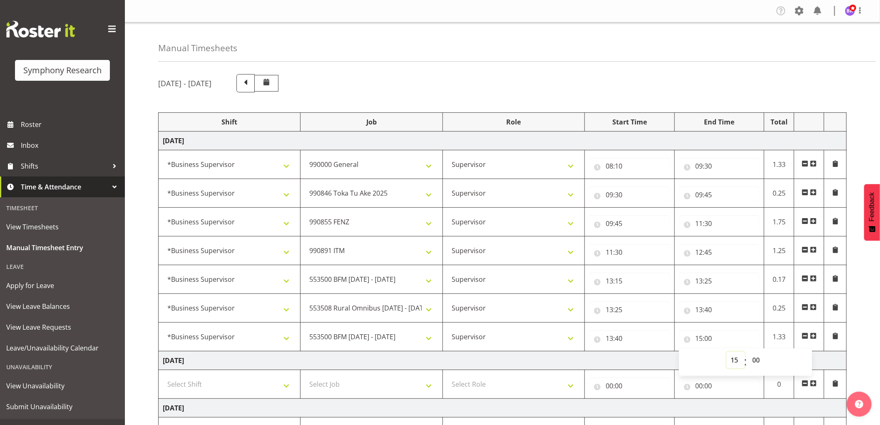
click at [737, 359] on select "00 01 02 03 04 05 06 07 08 09 10 11 12 13 14 15 16 17 18 19 20 21 22 23" at bounding box center [735, 360] width 19 height 17
select select "14"
click at [726, 352] on select "00 01 02 03 04 05 06 07 08 09 10 11 12 13 14 15 16 17 18 19 20 21 22 23" at bounding box center [735, 360] width 19 height 17
type input "14:00"
click at [759, 359] on select "00 01 02 03 04 05 06 07 08 09 10 11 12 13 14 15 16 17 18 19 20 21 22 23 24 25 2…" at bounding box center [757, 360] width 19 height 17
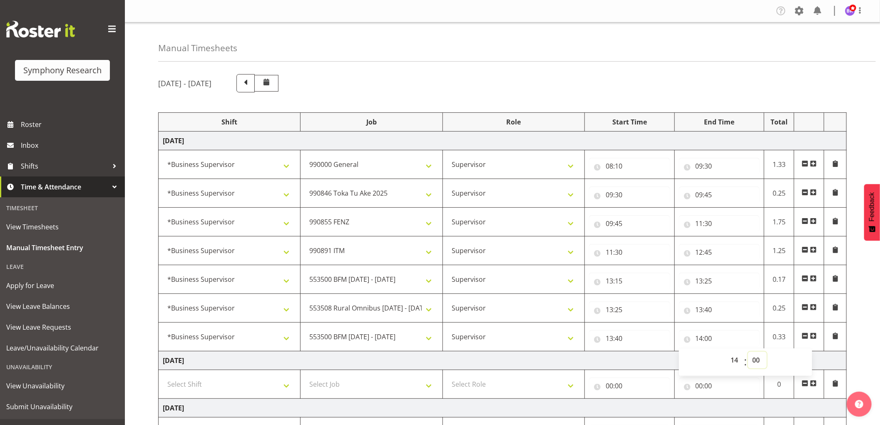
select select "40"
click at [748, 352] on select "00 01 02 03 04 05 06 07 08 09 10 11 12 13 14 15 16 17 18 19 20 21 22 23 24 25 2…" at bounding box center [757, 360] width 19 height 17
type input "14:40"
click at [816, 336] on span at bounding box center [813, 335] width 7 height 7
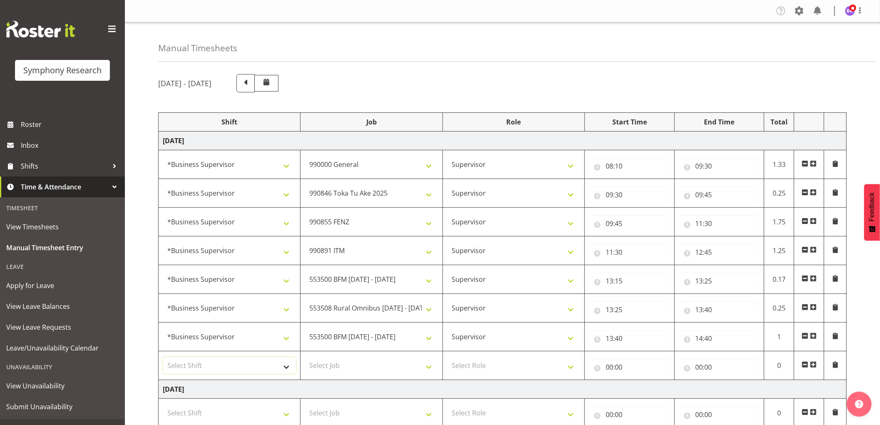
click at [245, 367] on select "Select Shift !!Weekend Residential (Roster IT Shift Label) *Business 9/10am ~ 4…" at bounding box center [229, 365] width 133 height 17
select select "1607"
click at [163, 357] on select "Select Shift !!Weekend Residential (Roster IT Shift Label) *Business 9/10am ~ 4…" at bounding box center [229, 365] width 133 height 17
click at [354, 360] on select "Select Job 550060 IF Admin 553492 World Poll Aus Wave 2 Main 2025 553493 World …" at bounding box center [371, 365] width 133 height 17
select select "10499"
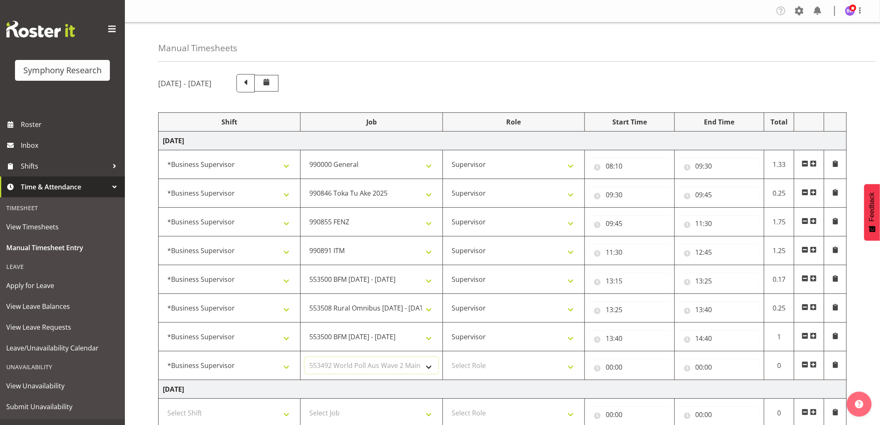
click at [305, 357] on select "Select Job 550060 IF Admin 553492 World Poll Aus Wave 2 Main 2025 553493 World …" at bounding box center [371, 365] width 133 height 17
click at [488, 367] on select "Select Role Supervisor Interviewing Briefing" at bounding box center [513, 365] width 133 height 17
select select "45"
click at [447, 357] on select "Select Role Supervisor Interviewing Briefing" at bounding box center [513, 365] width 133 height 17
click at [608, 367] on input "00:00" at bounding box center [629, 367] width 81 height 17
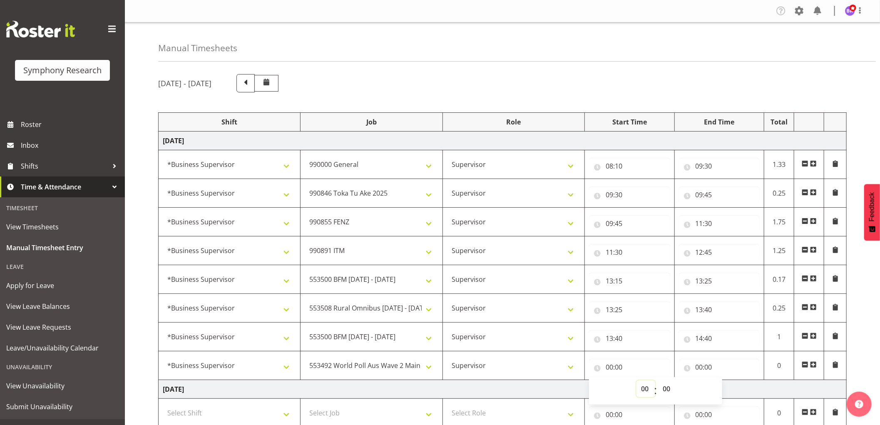
click at [642, 384] on select "00 01 02 03 04 05 06 07 08 09 10 11 12 13 14 15 16 17 18 19 20 21 22 23" at bounding box center [645, 388] width 19 height 17
select select "14"
click at [636, 381] on select "00 01 02 03 04 05 06 07 08 09 10 11 12 13 14 15 16 17 18 19 20 21 22 23" at bounding box center [645, 388] width 19 height 17
type input "14:00"
click at [667, 387] on select "00 01 02 03 04 05 06 07 08 09 10 11 12 13 14 15 16 17 18 19 20 21 22 23 24 25 2…" at bounding box center [667, 388] width 19 height 17
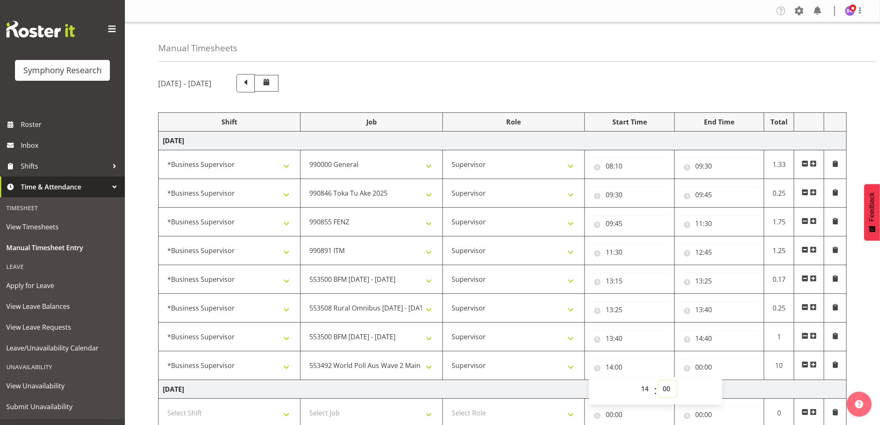
select select "40"
click at [658, 381] on select "00 01 02 03 04 05 06 07 08 09 10 11 12 13 14 15 16 17 18 19 20 21 22 23 24 25 2…" at bounding box center [667, 388] width 19 height 17
type input "14:40"
click at [700, 364] on input "00:00" at bounding box center [719, 367] width 81 height 17
click at [731, 392] on select "00 01 02 03 04 05 06 07 08 09 10 11 12 13 14 15 16 17 18 19 20 21 22 23" at bounding box center [735, 388] width 19 height 17
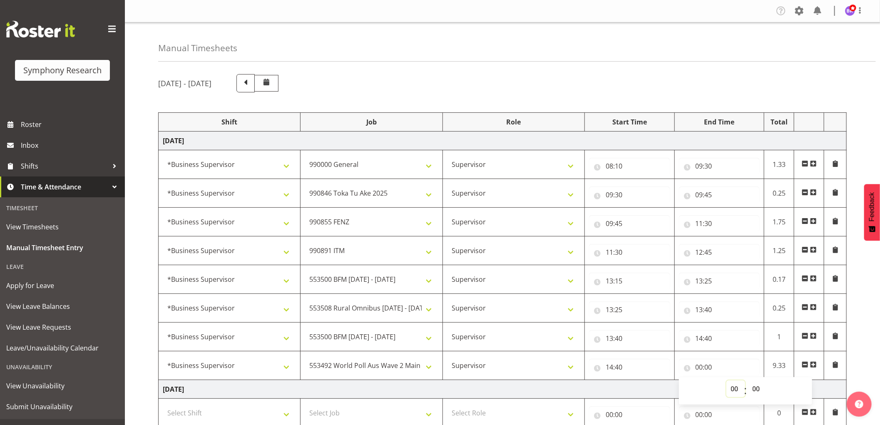
select select "16"
click at [726, 381] on select "00 01 02 03 04 05 06 07 08 09 10 11 12 13 14 15 16 17 18 19 20 21 22 23" at bounding box center [735, 388] width 19 height 17
type input "16:00"
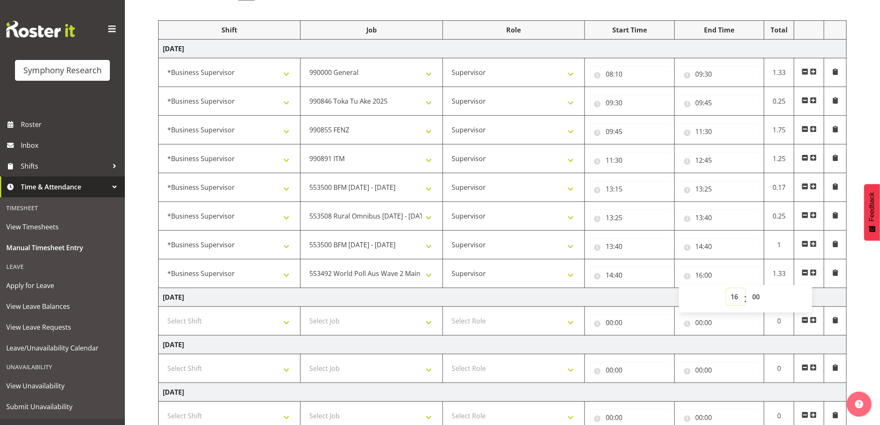
scroll to position [92, 0]
click at [813, 275] on span at bounding box center [813, 272] width 7 height 7
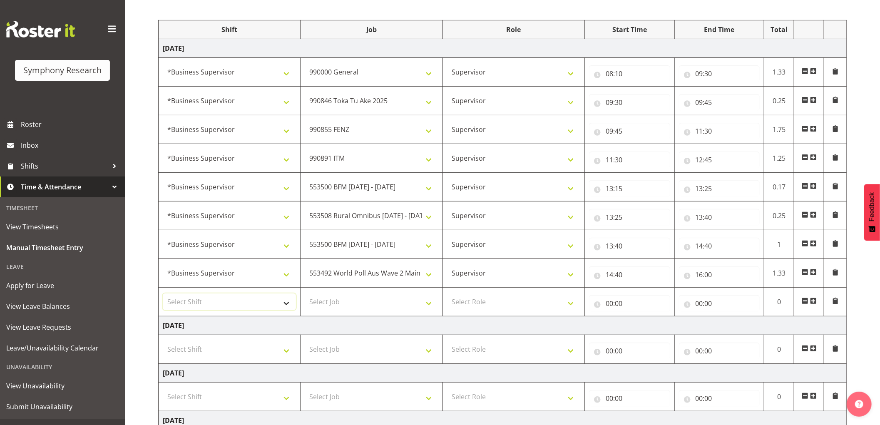
click at [260, 302] on select "Select Shift !!Weekend Residential (Roster IT Shift Label) *Business 9/10am ~ 4…" at bounding box center [229, 301] width 133 height 17
select select "1607"
click at [163, 294] on select "Select Shift !!Weekend Residential (Roster IT Shift Label) *Business 9/10am ~ 4…" at bounding box center [229, 301] width 133 height 17
click at [370, 300] on select "Select Job 550060 IF Admin 553492 World Poll Aus Wave 2 Main 2025 553493 World …" at bounding box center [371, 301] width 133 height 17
select select "10527"
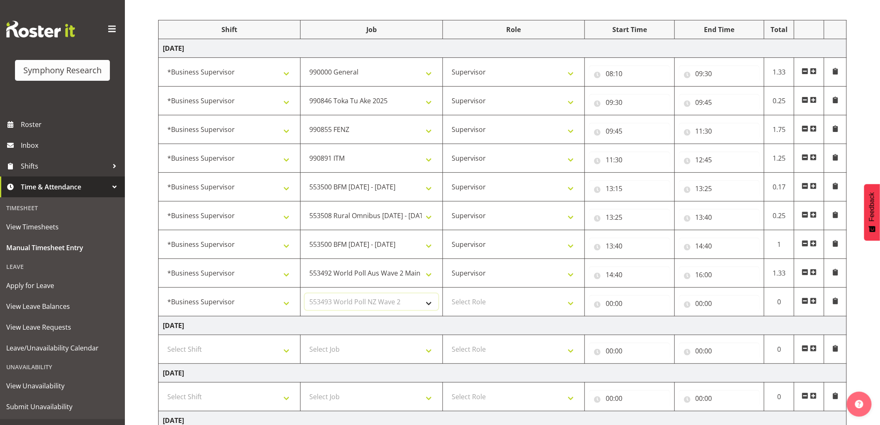
click at [305, 294] on select "Select Job 550060 IF Admin 553492 World Poll Aus Wave 2 Main 2025 553493 World …" at bounding box center [371, 301] width 133 height 17
click at [485, 303] on select "Select Role Supervisor Interviewing Briefing" at bounding box center [513, 301] width 133 height 17
select select "45"
click at [447, 294] on select "Select Role Supervisor Interviewing Briefing" at bounding box center [513, 301] width 133 height 17
click at [614, 305] on input "00:00" at bounding box center [629, 303] width 81 height 17
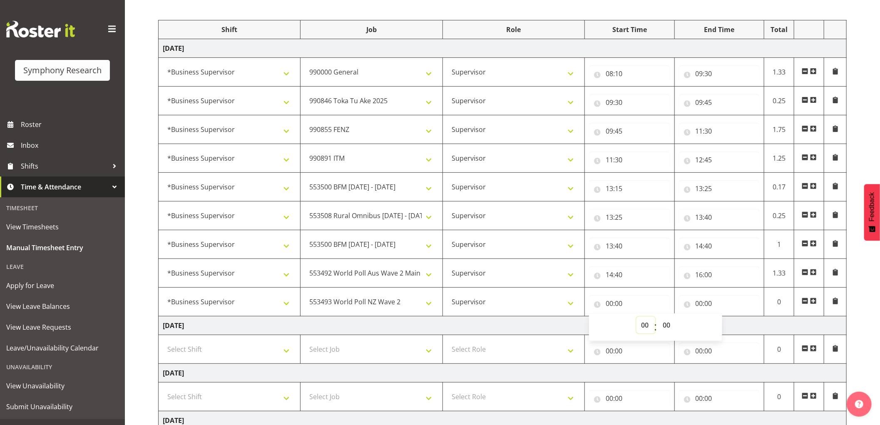
click at [641, 323] on select "00 01 02 03 04 05 06 07 08 09 10 11 12 13 14 15 16 17 18 19 20 21 22 23" at bounding box center [645, 325] width 19 height 17
select select "16"
click at [636, 317] on select "00 01 02 03 04 05 06 07 08 09 10 11 12 13 14 15 16 17 18 19 20 21 22 23" at bounding box center [645, 325] width 19 height 17
type input "16:00"
click at [696, 306] on input "00:00" at bounding box center [719, 303] width 81 height 17
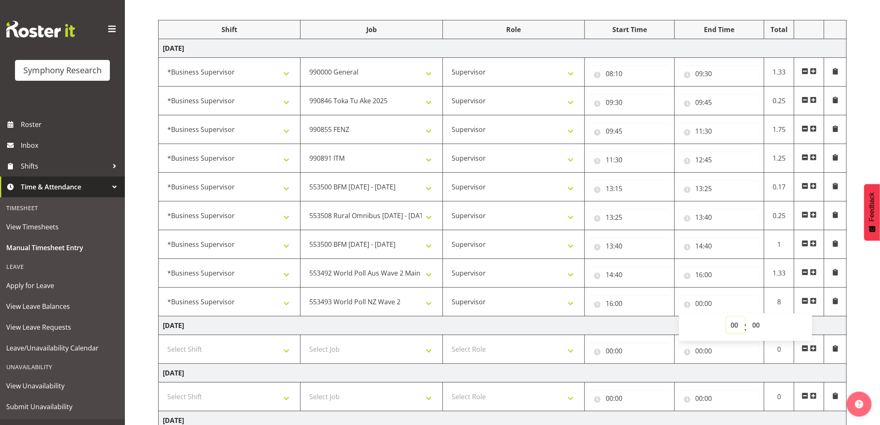
click at [731, 324] on select "00 01 02 03 04 05 06 07 08 09 10 11 12 13 14 15 16 17 18 19 20 21 22 23" at bounding box center [735, 325] width 19 height 17
select select "17"
click at [726, 317] on select "00 01 02 03 04 05 06 07 08 09 10 11 12 13 14 15 16 17 18 19 20 21 22 23" at bounding box center [735, 325] width 19 height 17
type input "17:00"
click at [758, 325] on select "00 01 02 03 04 05 06 07 08 09 10 11 12 13 14 15 16 17 18 19 20 21 22 23 24 25 2…" at bounding box center [757, 325] width 19 height 17
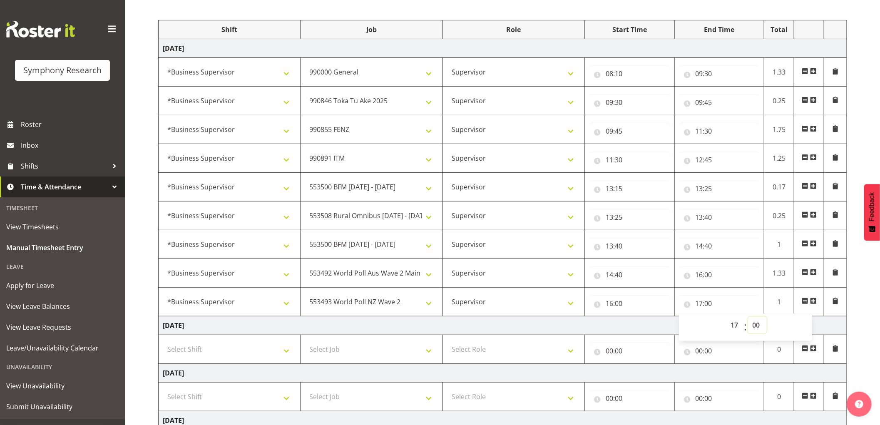
select select "50"
click at [748, 317] on select "00 01 02 03 04 05 06 07 08 09 10 11 12 13 14 15 16 17 18 19 20 21 22 23 24 25 2…" at bounding box center [757, 325] width 19 height 17
type input "17:50"
click at [813, 301] on span at bounding box center [813, 300] width 7 height 7
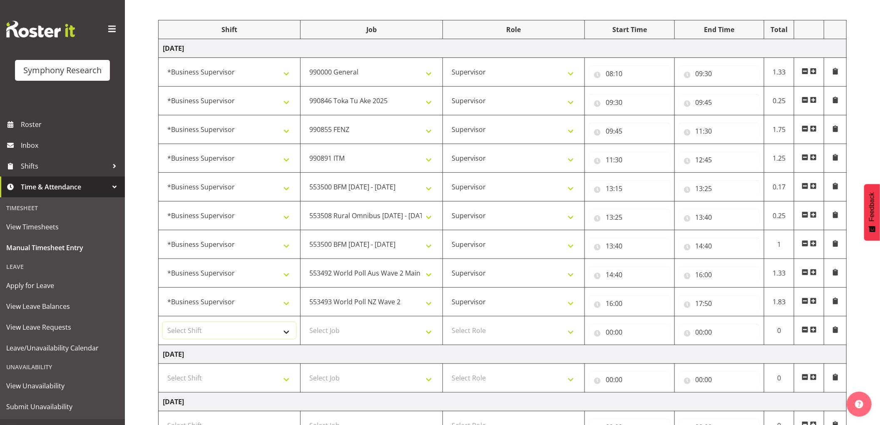
click at [272, 335] on select "Select Shift !!Weekend Residential (Roster IT Shift Label) *Business 9/10am ~ 4…" at bounding box center [229, 330] width 133 height 17
select select "1607"
click at [163, 322] on select "Select Shift !!Weekend Residential (Roster IT Shift Label) *Business 9/10am ~ 4…" at bounding box center [229, 330] width 133 height 17
click at [368, 333] on select "Select Job 550060 IF Admin 553492 World Poll Aus Wave 2 Main 2025 553493 World …" at bounding box center [371, 330] width 133 height 17
select select "743"
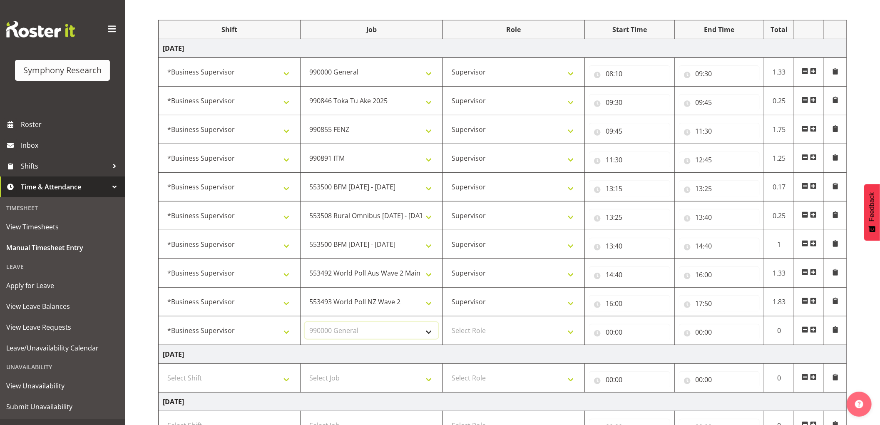
click at [305, 322] on select "Select Job 550060 IF Admin 553492 World Poll Aus Wave 2 Main 2025 553493 World …" at bounding box center [371, 330] width 133 height 17
drag, startPoint x: 480, startPoint y: 333, endPoint x: 481, endPoint y: 339, distance: 6.1
click at [480, 333] on select "Select Role Supervisor Interviewing Briefing" at bounding box center [513, 330] width 133 height 17
select select "45"
click at [447, 322] on select "Select Role Supervisor Interviewing Briefing" at bounding box center [513, 330] width 133 height 17
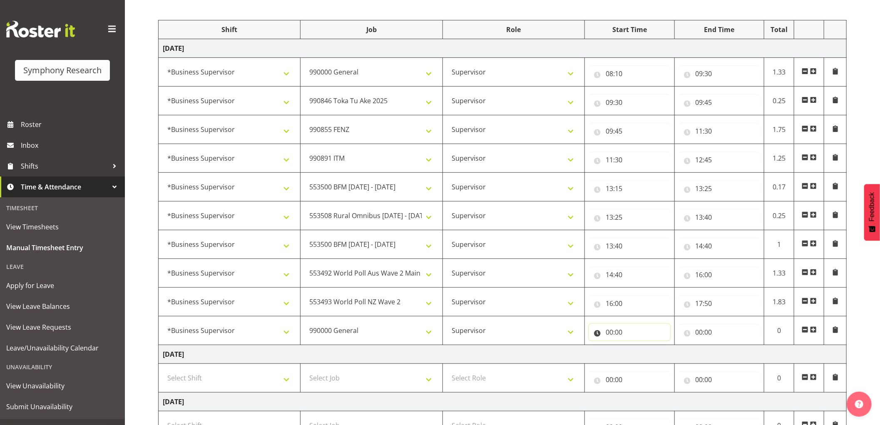
click at [610, 334] on input "00:00" at bounding box center [629, 332] width 81 height 17
click at [650, 358] on select "00 01 02 03 04 05 06 07 08 09 10 11 12 13 14 15 16 17 18 19 20 21 22 23" at bounding box center [645, 353] width 19 height 17
select select "17"
click at [636, 346] on select "00 01 02 03 04 05 06 07 08 09 10 11 12 13 14 15 16 17 18 19 20 21 22 23" at bounding box center [645, 353] width 19 height 17
type input "17:00"
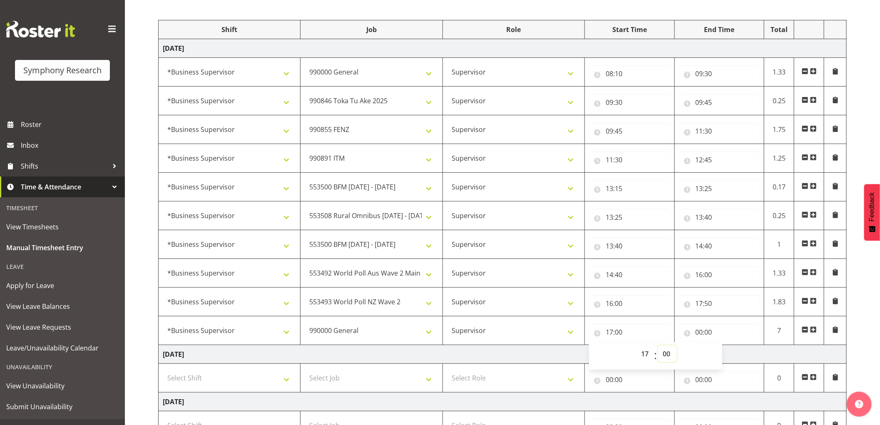
click at [663, 356] on select "00 01 02 03 04 05 06 07 08 09 10 11 12 13 14 15 16 17 18 19 20 21 22 23 24 25 2…" at bounding box center [667, 353] width 19 height 17
select select "50"
click at [658, 346] on select "00 01 02 03 04 05 06 07 08 09 10 11 12 13 14 15 16 17 18 19 20 21 22 23 24 25 2…" at bounding box center [667, 353] width 19 height 17
type input "17:50"
click at [700, 332] on input "00:00" at bounding box center [719, 332] width 81 height 17
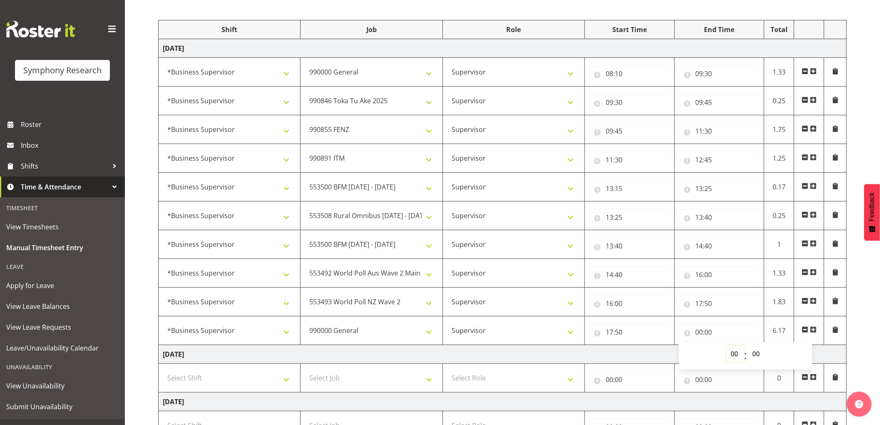
click at [735, 358] on select "00 01 02 03 04 05 06 07 08 09 10 11 12 13 14 15 16 17 18 19 20 21 22 23" at bounding box center [735, 353] width 19 height 17
select select "17"
click at [726, 346] on select "00 01 02 03 04 05 06 07 08 09 10 11 12 13 14 15 16 17 18 19 20 21 22 23" at bounding box center [735, 353] width 19 height 17
type input "17:00"
click at [754, 355] on select "00 01 02 03 04 05 06 07 08 09 10 11 12 13 14 15 16 17 18 19 20 21 22 23 24 25 2…" at bounding box center [757, 353] width 19 height 17
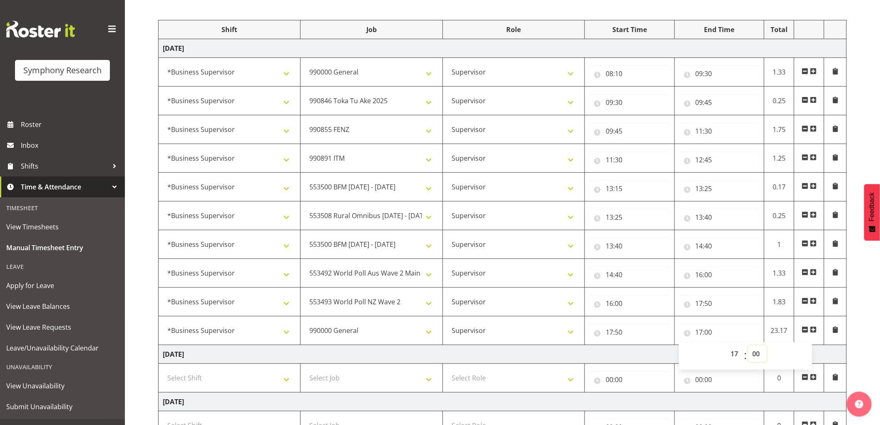
select select "55"
click at [748, 346] on select "00 01 02 03 04 05 06 07 08 09 10 11 12 13 14 15 16 17 18 19 20 21 22 23 24 25 2…" at bounding box center [757, 353] width 19 height 17
type input "17:55"
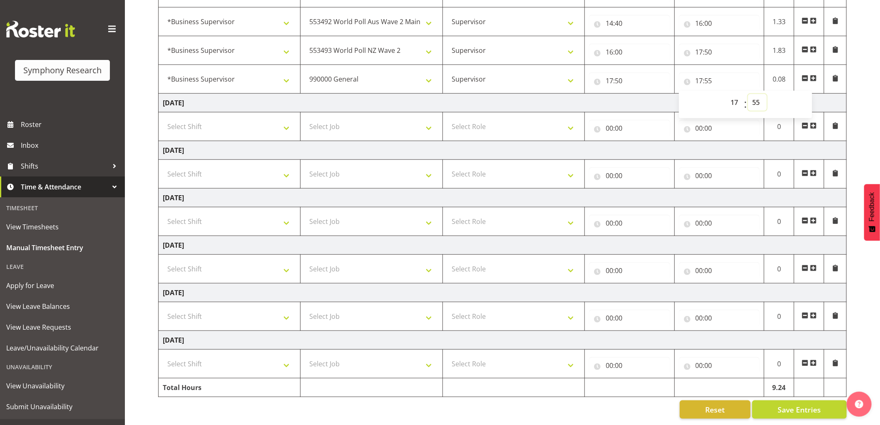
scroll to position [352, 0]
click at [783, 404] on span "Save Entries" at bounding box center [798, 409] width 43 height 11
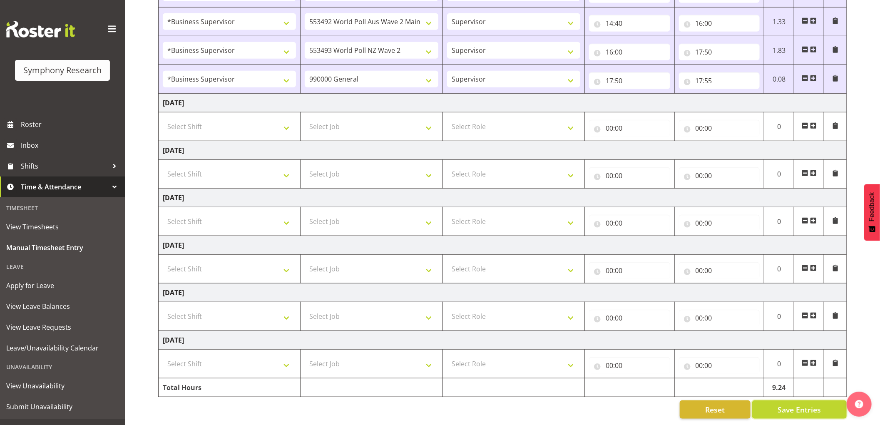
drag, startPoint x: 788, startPoint y: 399, endPoint x: 787, endPoint y: 311, distance: 88.2
click at [787, 404] on span "Save Entries" at bounding box center [798, 409] width 43 height 11
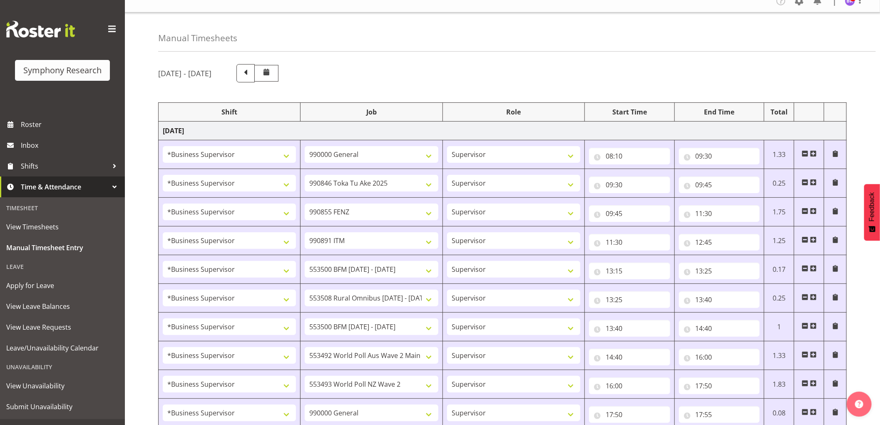
scroll to position [0, 0]
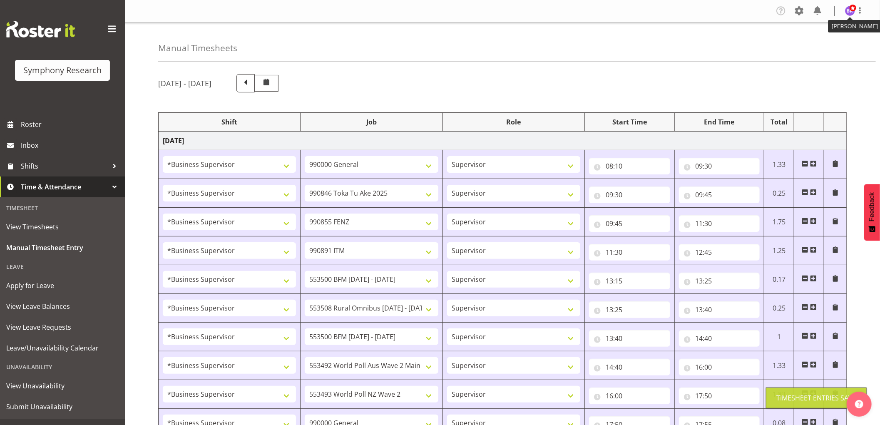
click at [854, 13] on figure at bounding box center [850, 11] width 10 height 10
click at [835, 37] on link "Log Out" at bounding box center [825, 43] width 80 height 15
